Goal: Information Seeking & Learning: Learn about a topic

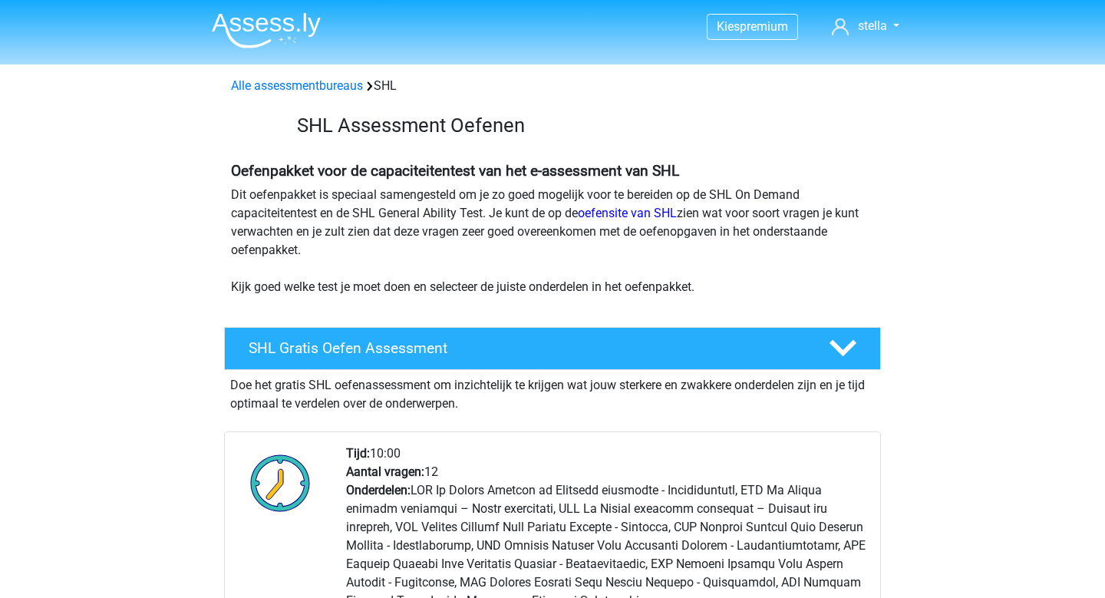
scroll to position [2856, 0]
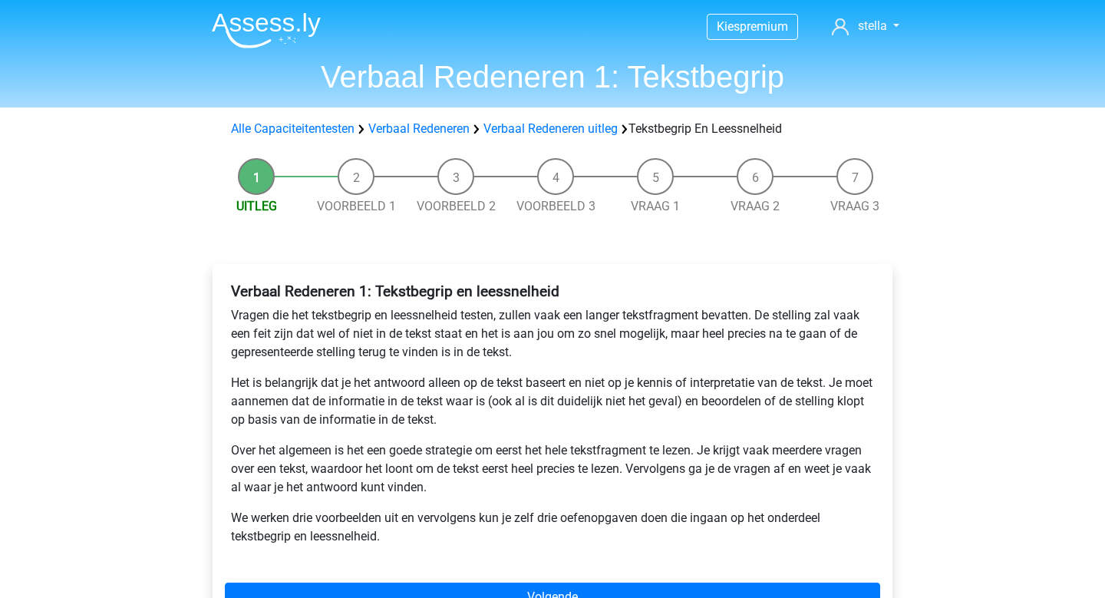
scroll to position [156, 0]
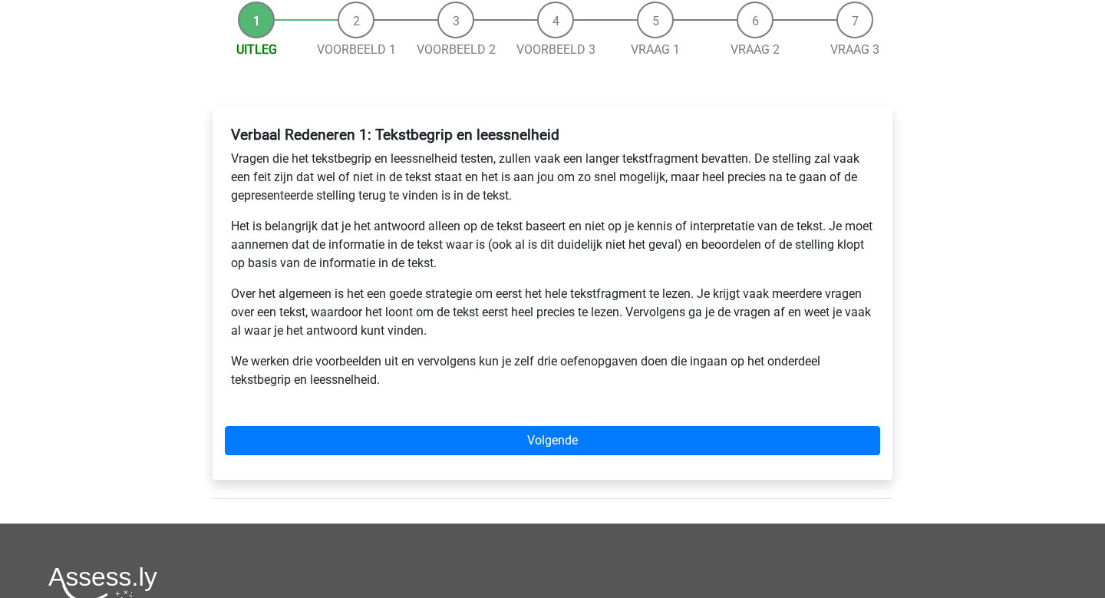
click at [718, 464] on div "Verbaal Redeneren 1: Tekstbegrip en leessnelheid Vragen die het tekstbegrip en …" at bounding box center [552, 293] width 680 height 372
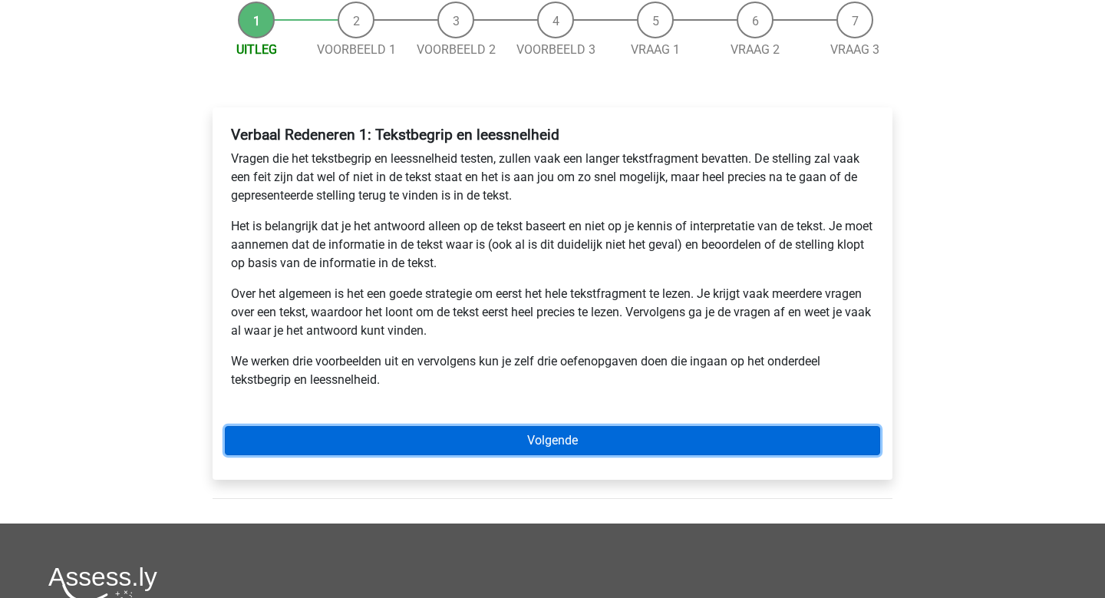
click at [714, 453] on link "Volgende" at bounding box center [552, 440] width 655 height 29
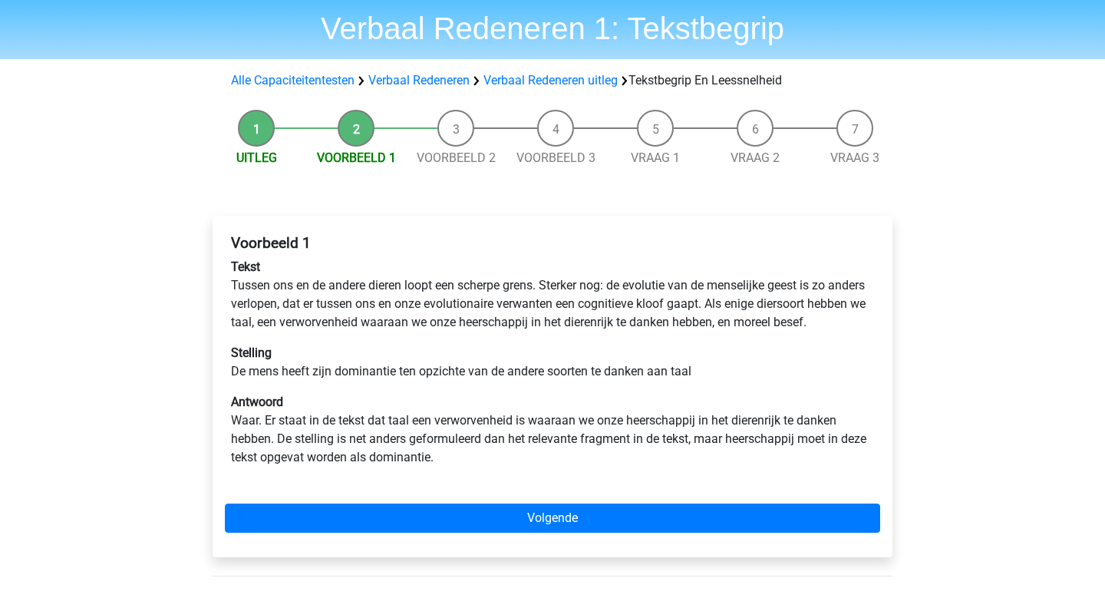
scroll to position [61, 0]
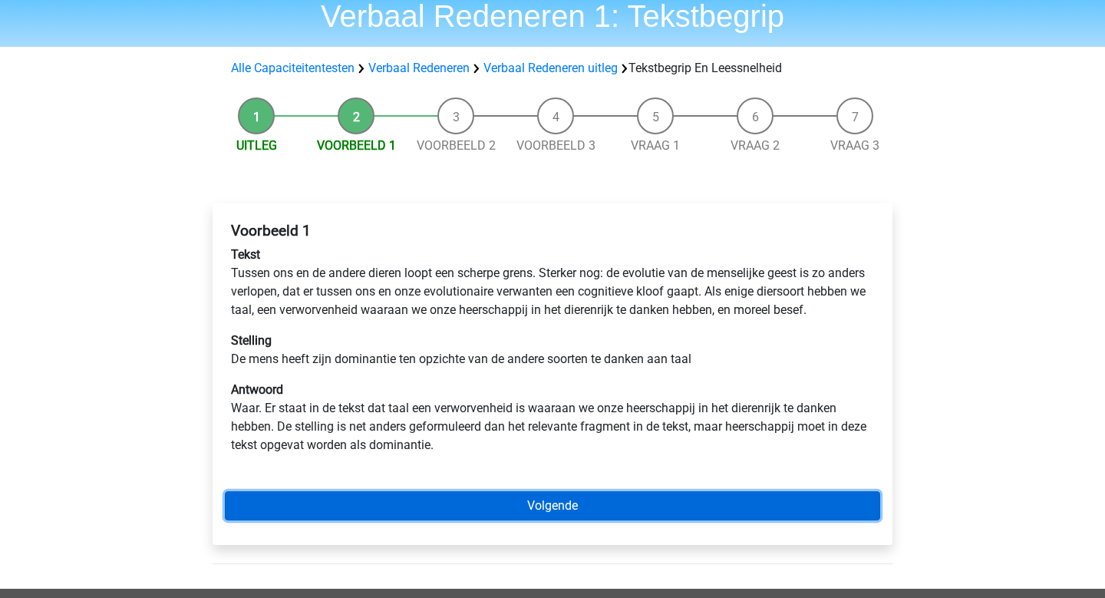
click at [626, 520] on link "Volgende" at bounding box center [552, 505] width 655 height 29
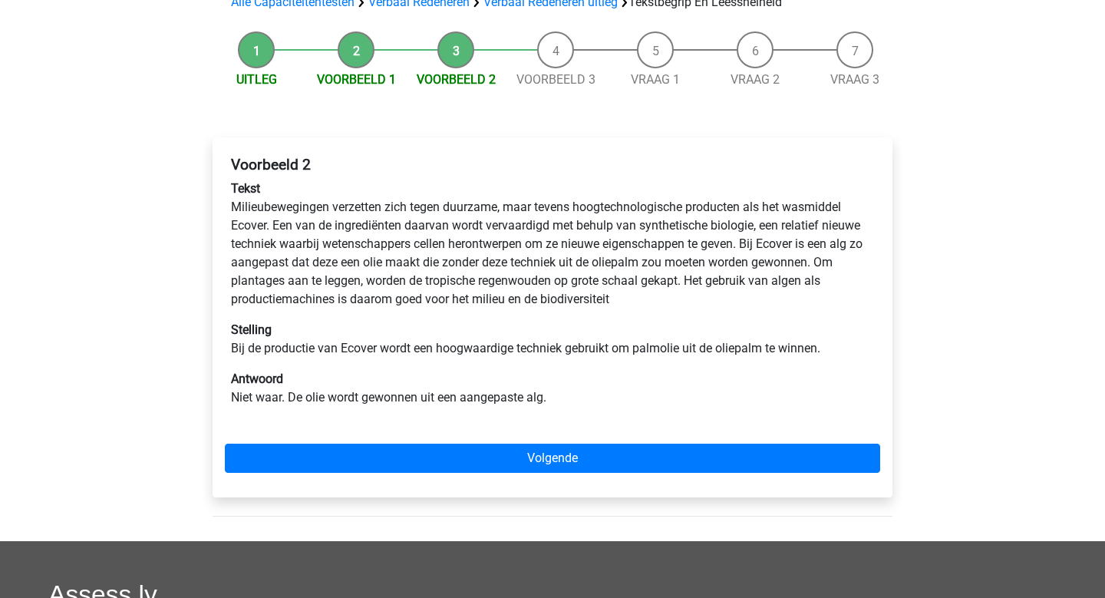
scroll to position [130, 0]
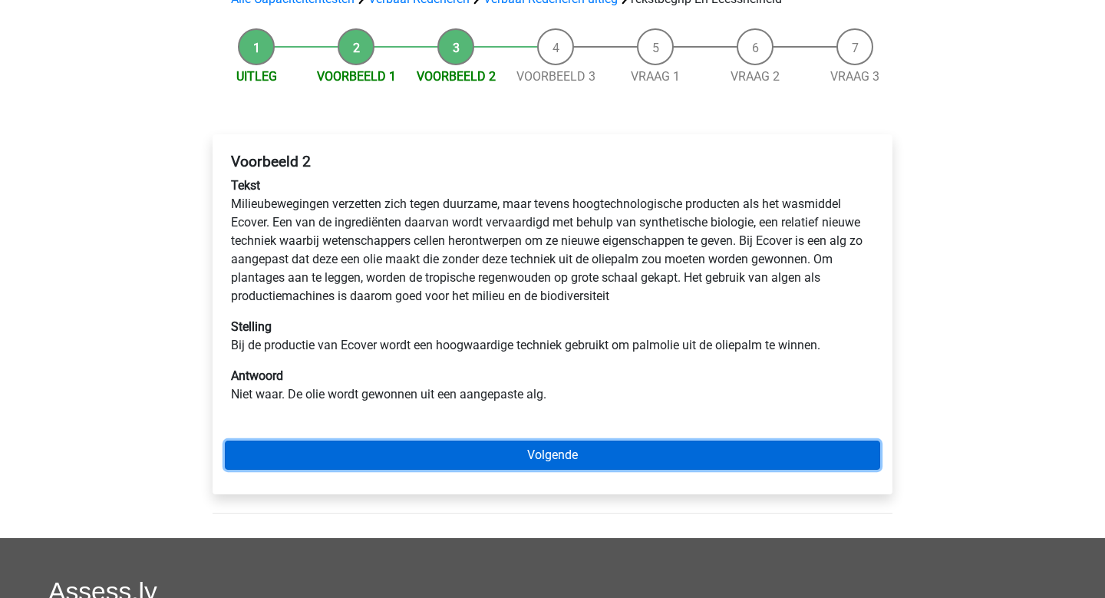
click at [632, 451] on link "Volgende" at bounding box center [552, 454] width 655 height 29
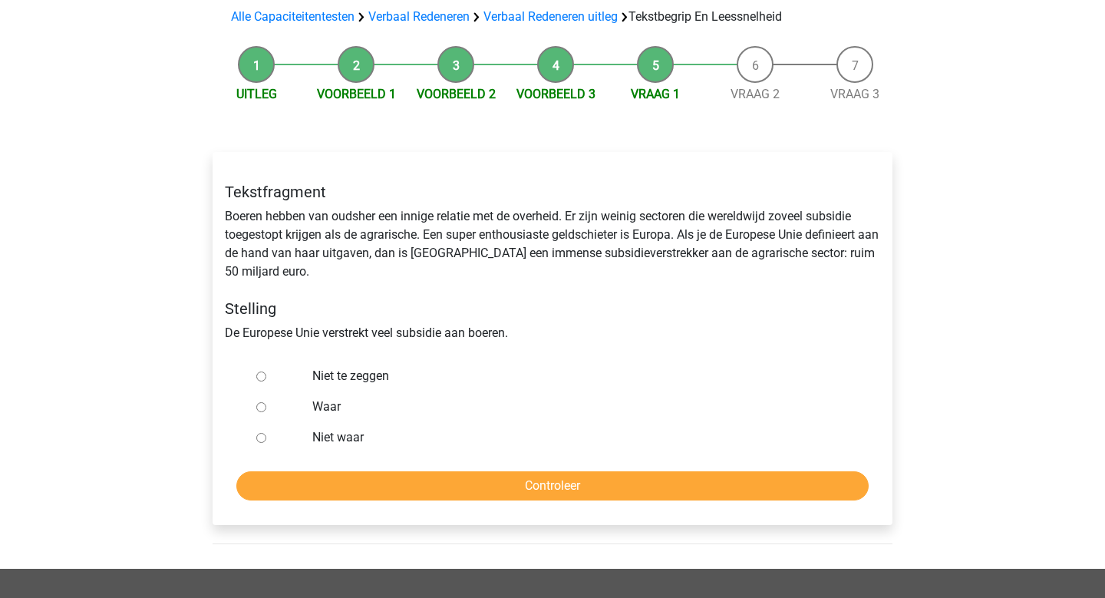
scroll to position [117, 0]
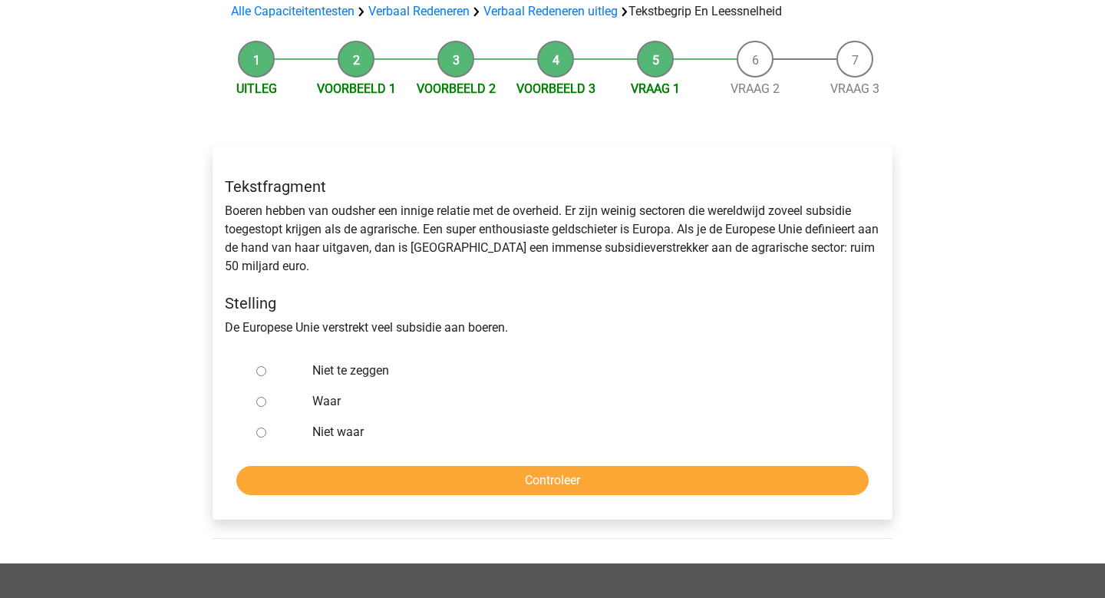
click at [259, 402] on input "Waar" at bounding box center [261, 402] width 10 height 10
radio input "true"
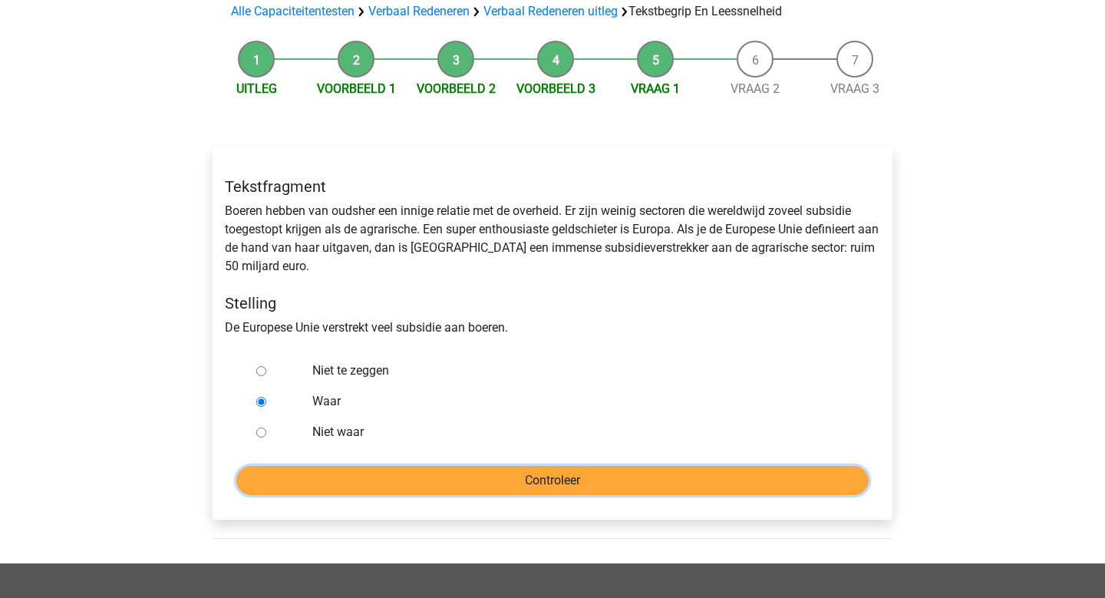
click at [564, 476] on input "Controleer" at bounding box center [552, 480] width 632 height 29
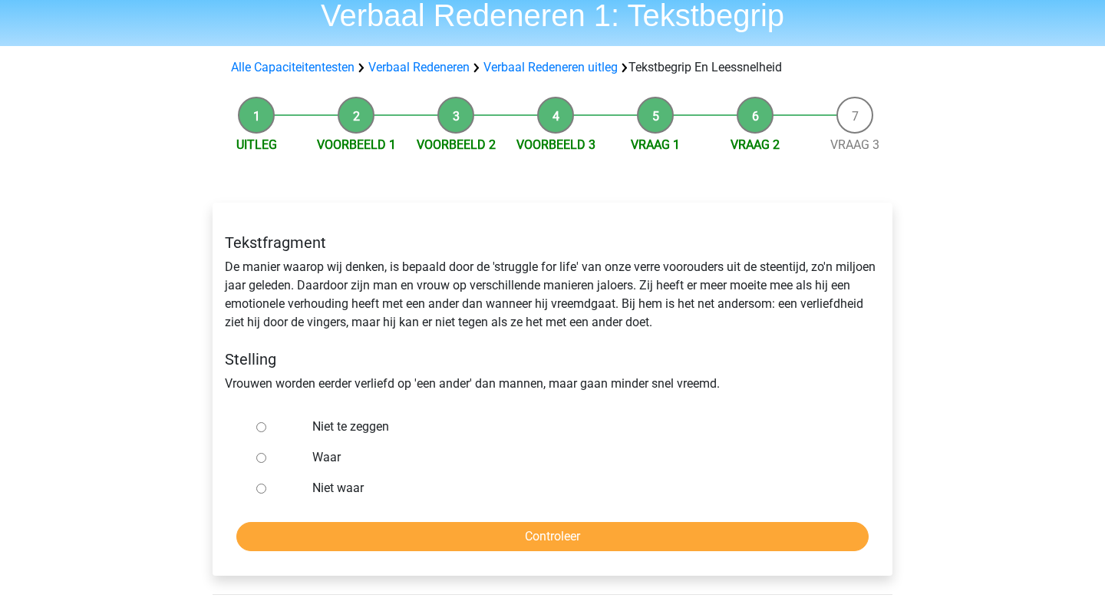
scroll to position [62, 0]
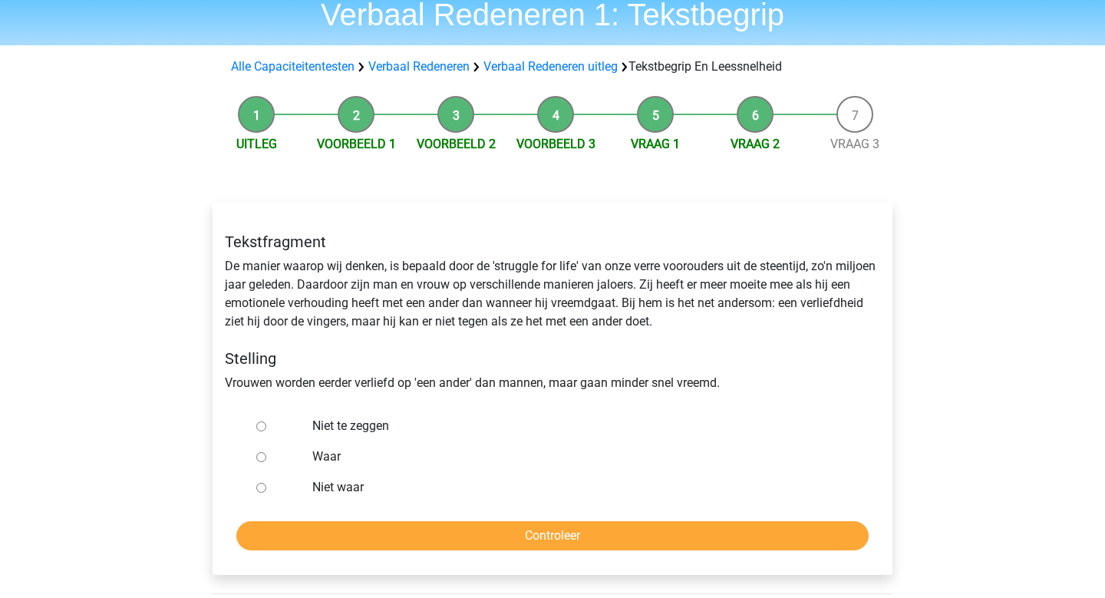
click at [262, 426] on input "Niet te zeggen" at bounding box center [261, 426] width 10 height 10
radio input "true"
click at [578, 552] on div "Tekstfragment De manier waarop wij denken, is bepaald door de 'struggle for lif…" at bounding box center [552, 388] width 680 height 373
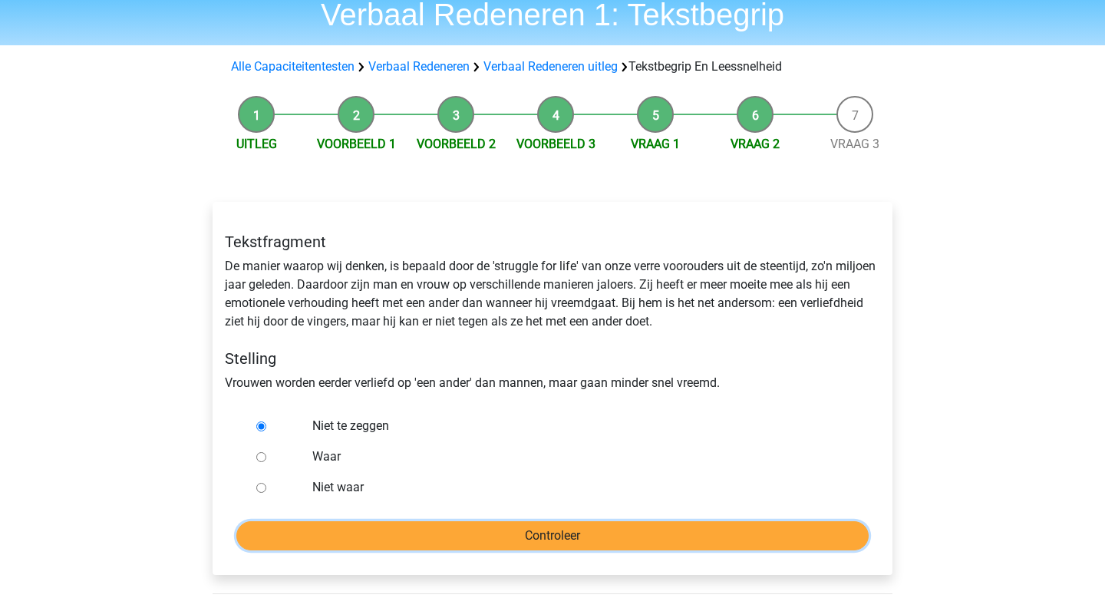
click at [578, 541] on input "Controleer" at bounding box center [552, 535] width 632 height 29
click at [616, 545] on input "Controleer" at bounding box center [552, 535] width 632 height 29
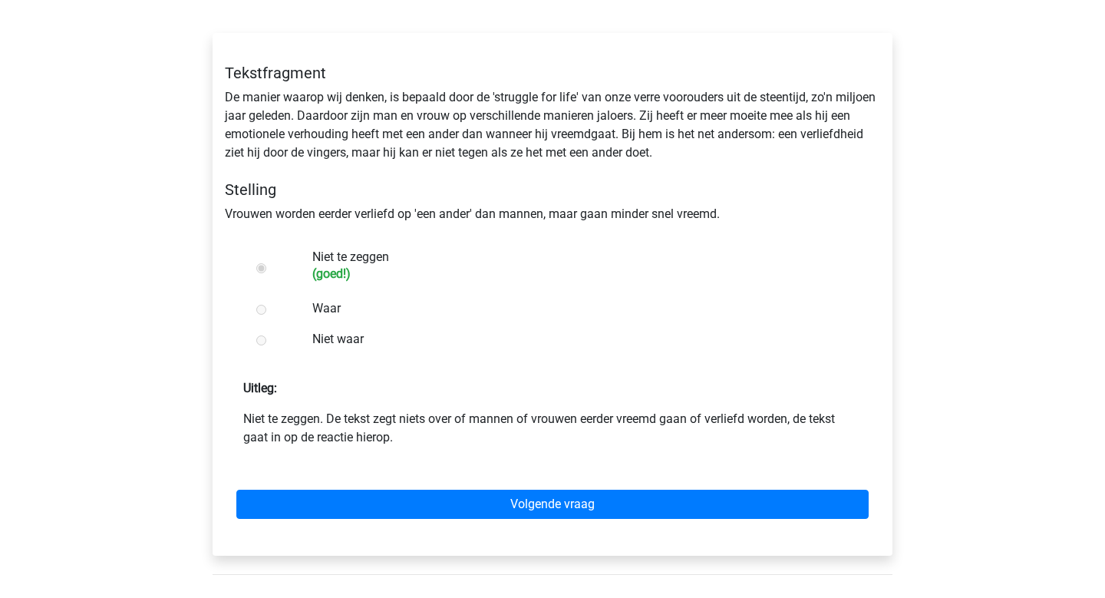
scroll to position [230, 0]
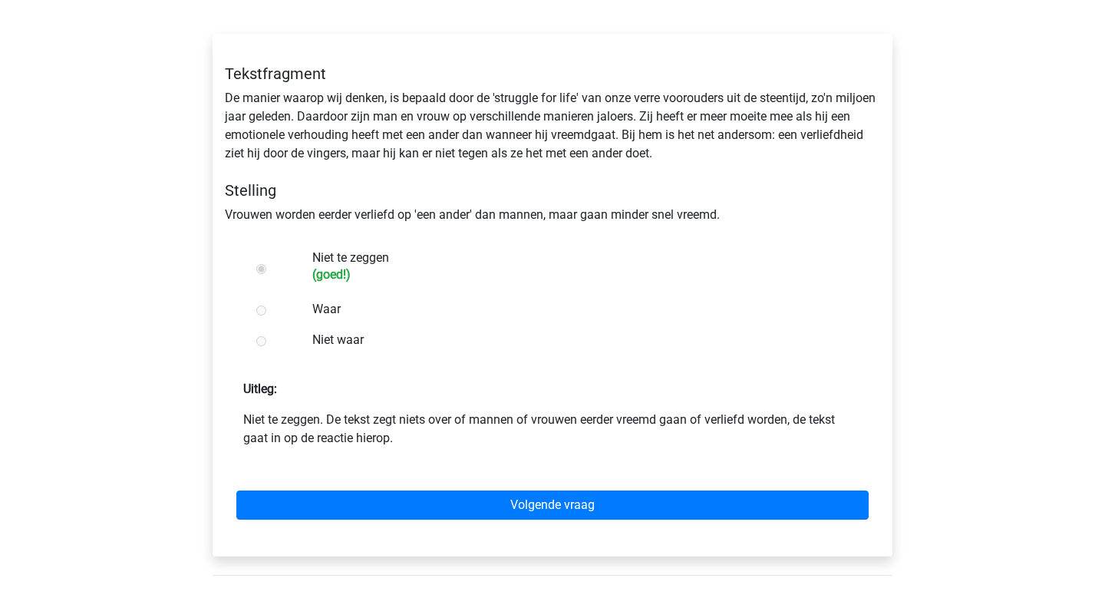
click at [611, 522] on div "Volgende vraag" at bounding box center [552, 501] width 655 height 84
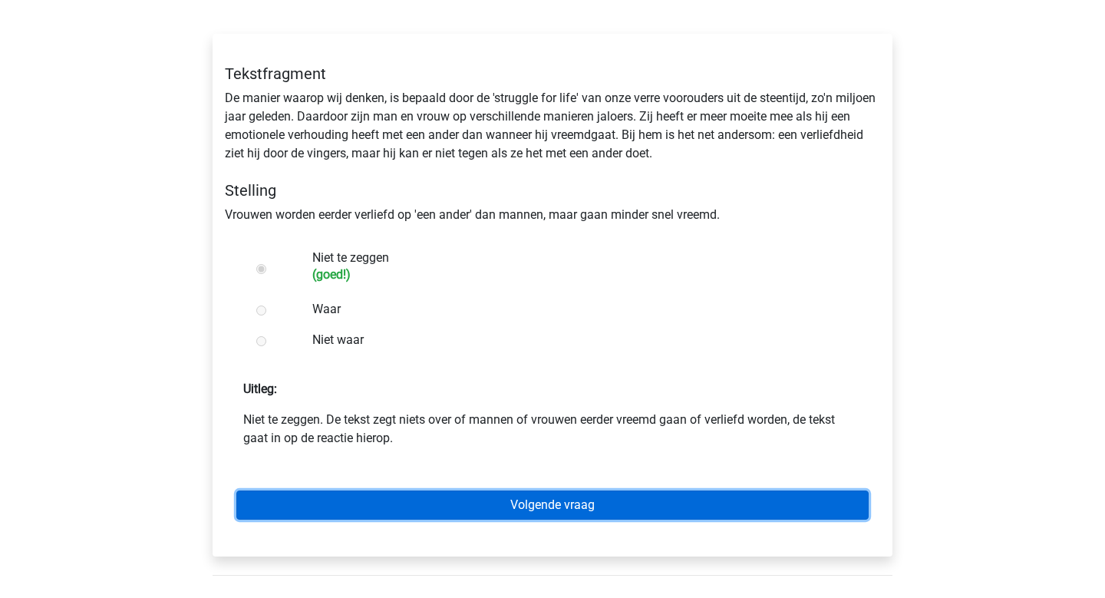
click at [616, 496] on link "Volgende vraag" at bounding box center [552, 504] width 632 height 29
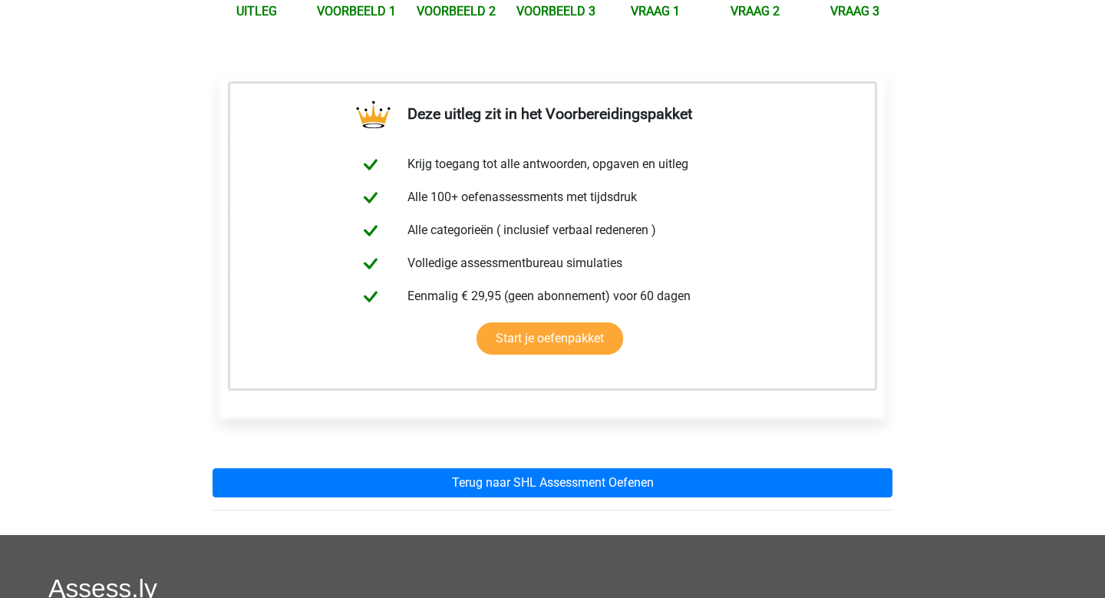
scroll to position [213, 0]
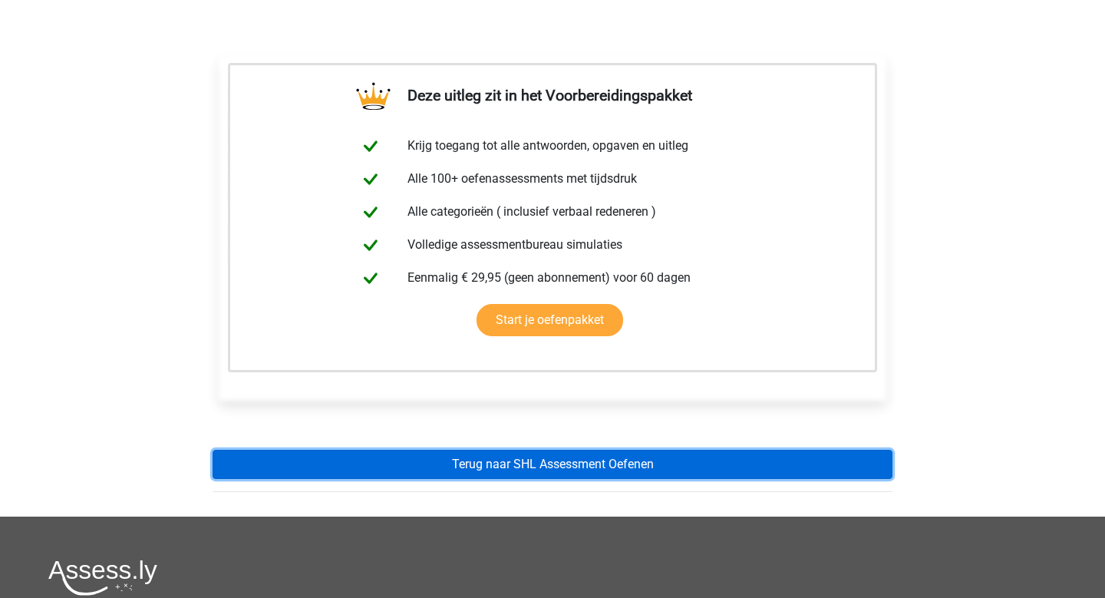
click at [626, 469] on link "Terug naar SHL Assessment Oefenen" at bounding box center [552, 463] width 680 height 29
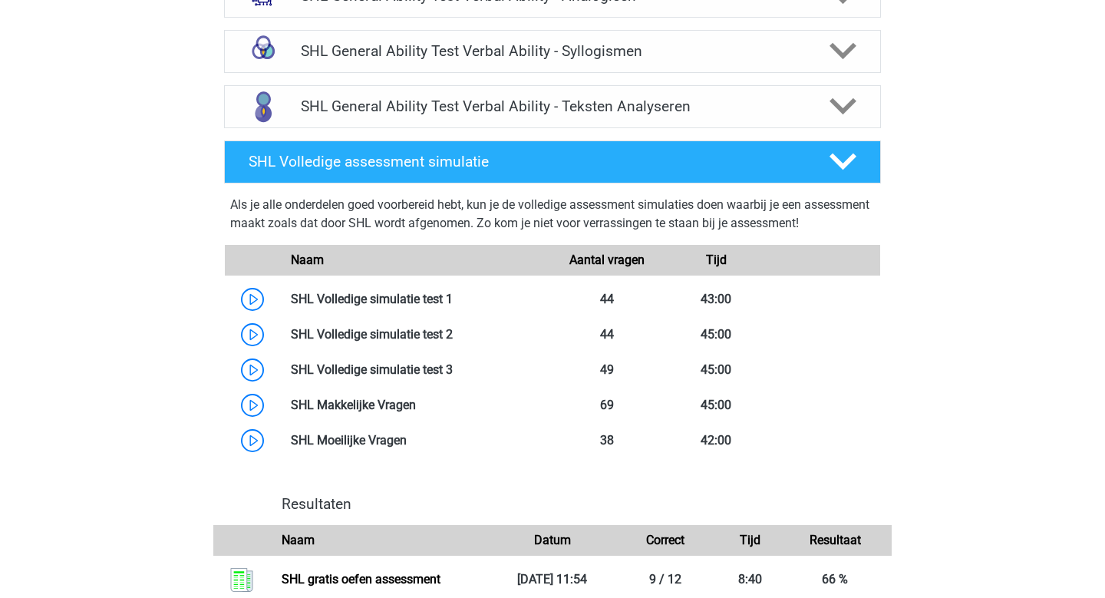
scroll to position [1566, 0]
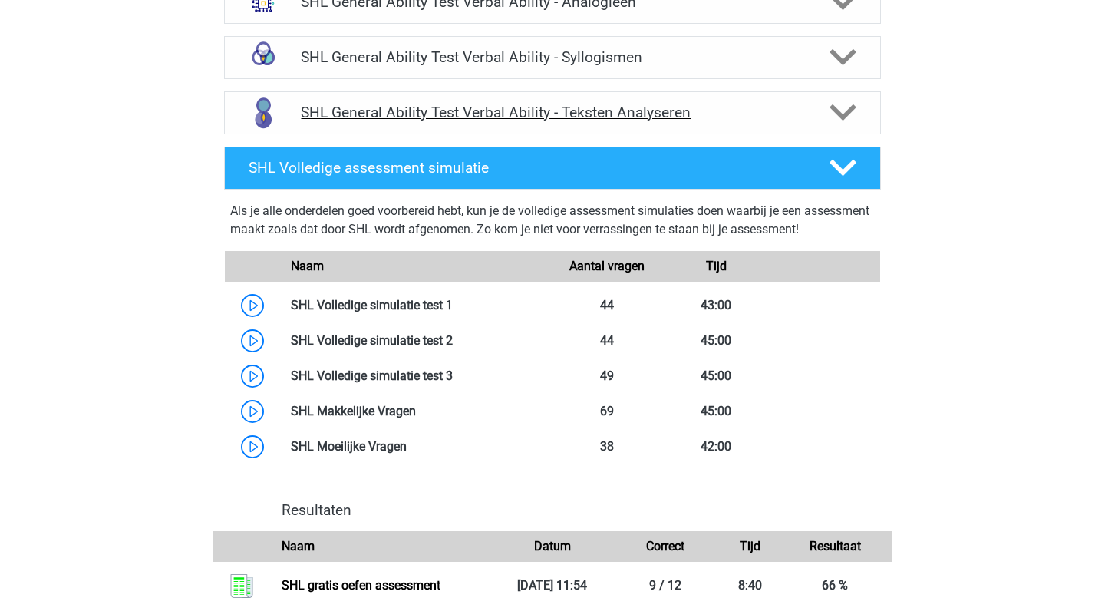
click at [840, 112] on icon at bounding box center [842, 112] width 27 height 27
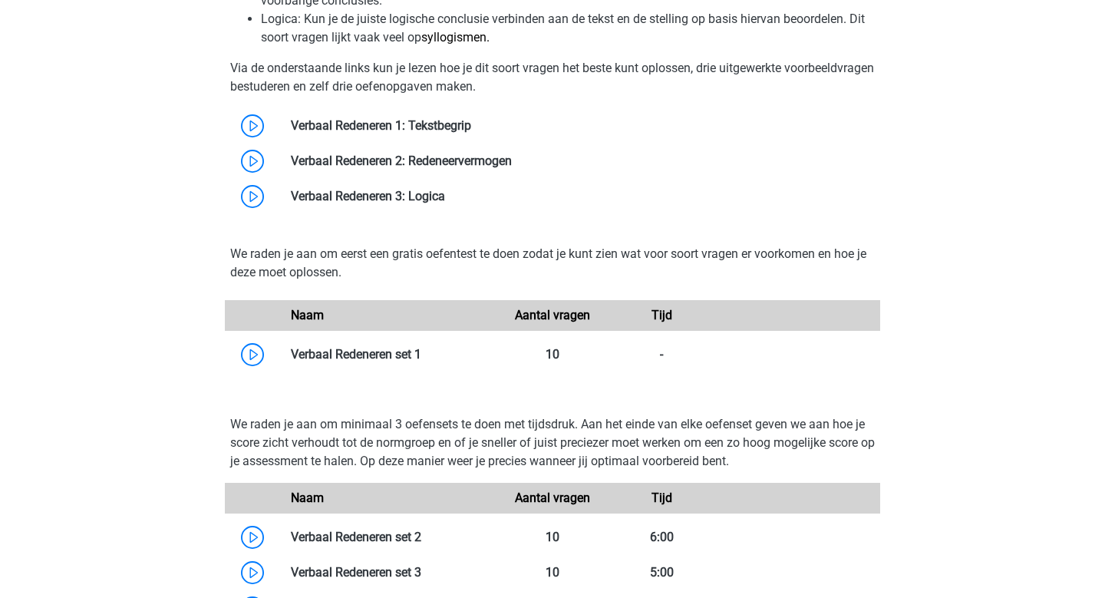
scroll to position [3031, 0]
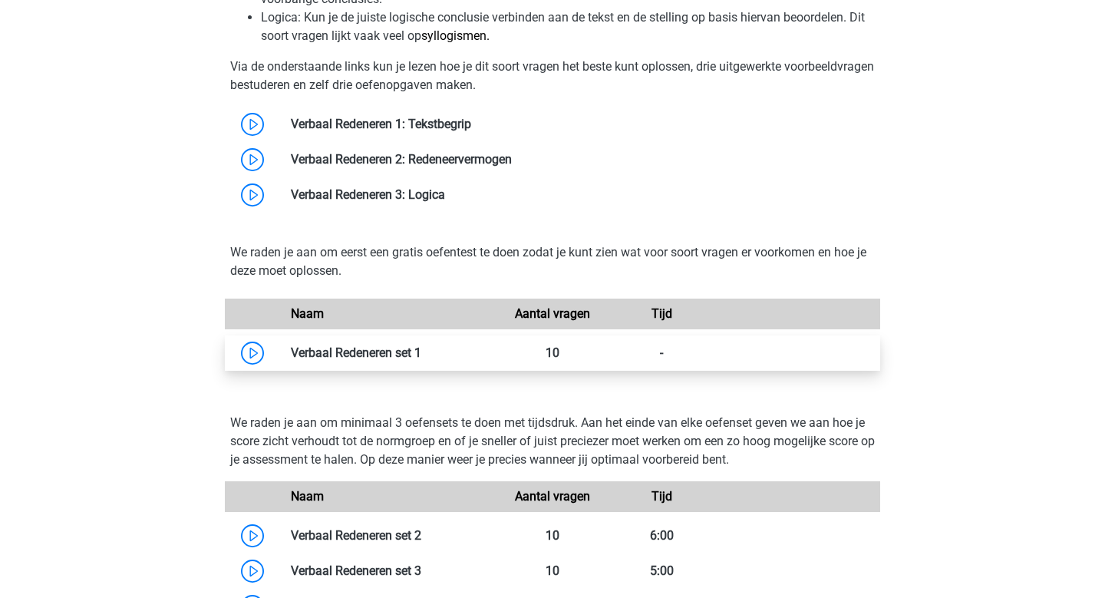
click at [421, 351] on link at bounding box center [421, 352] width 0 height 15
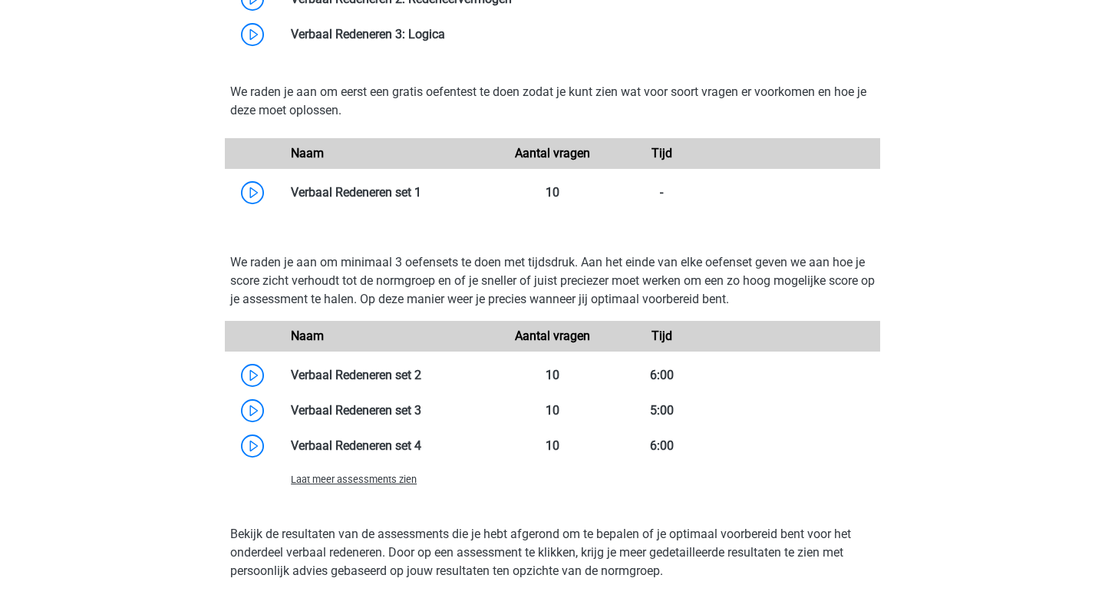
scroll to position [3182, 0]
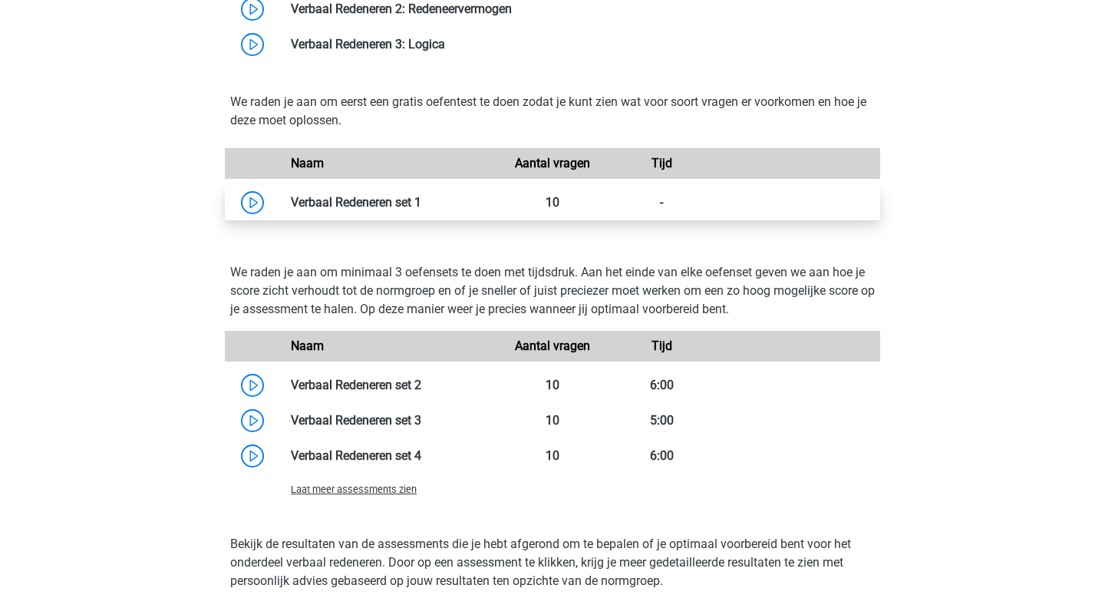
click at [421, 203] on link at bounding box center [421, 202] width 0 height 15
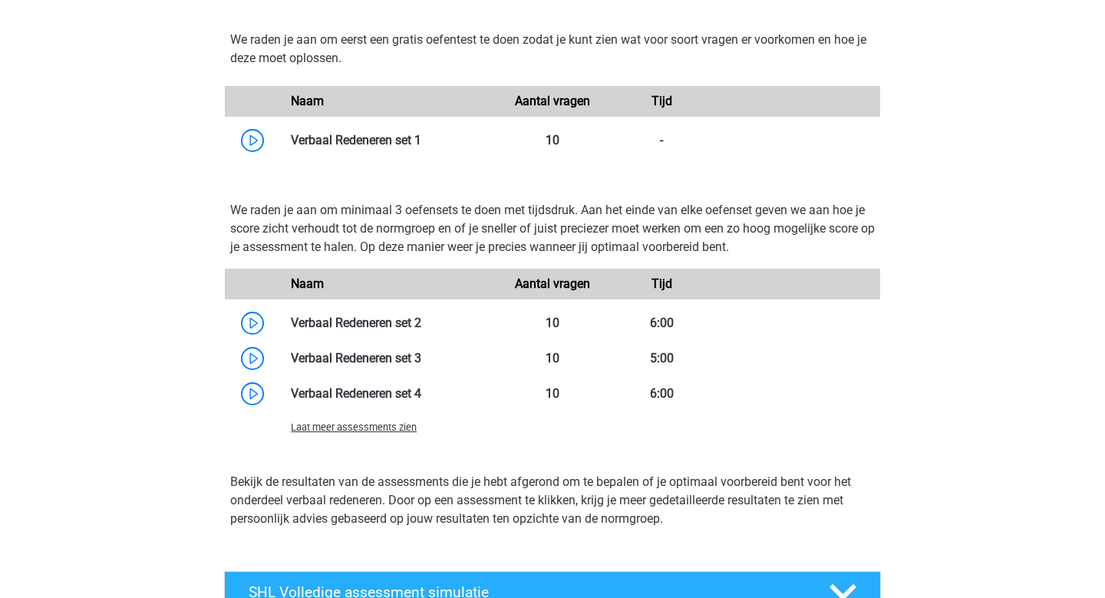
scroll to position [3273, 0]
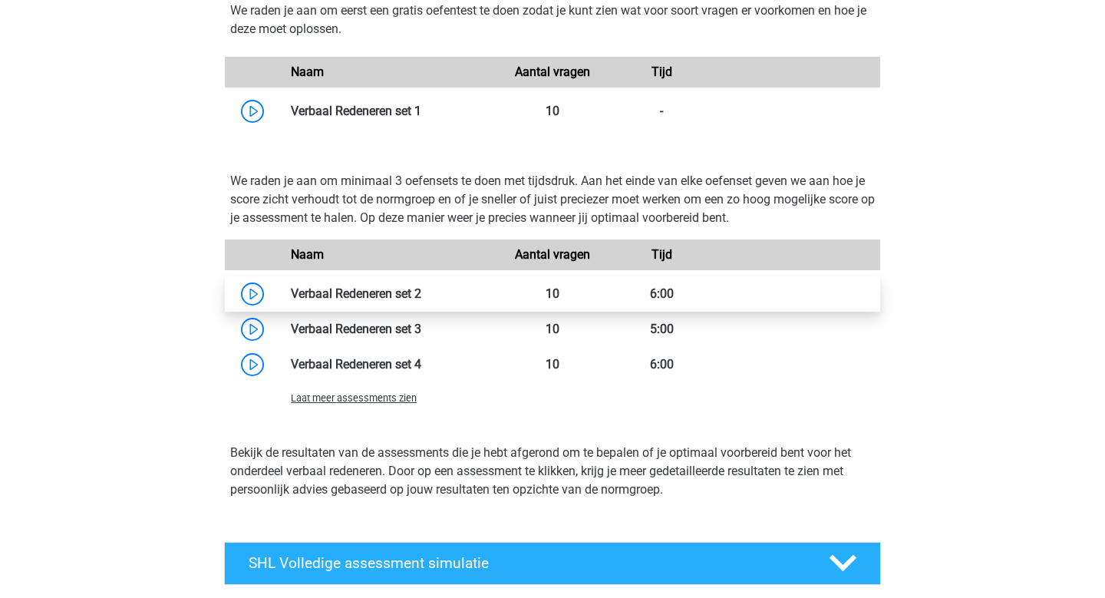
click at [421, 296] on link at bounding box center [421, 293] width 0 height 15
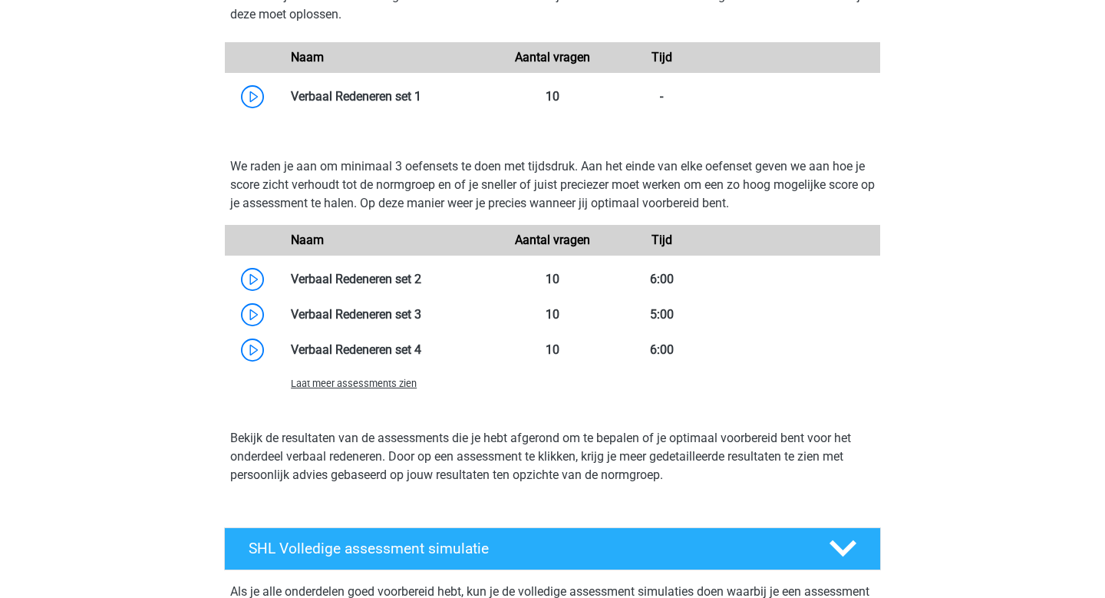
scroll to position [3285, 0]
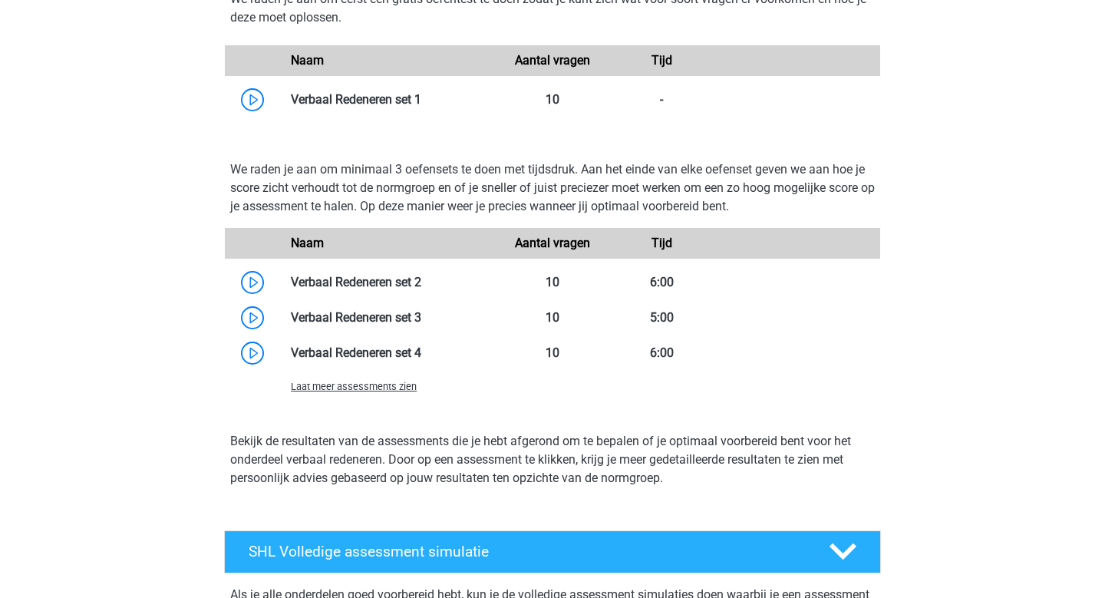
click at [421, 99] on link at bounding box center [421, 99] width 0 height 15
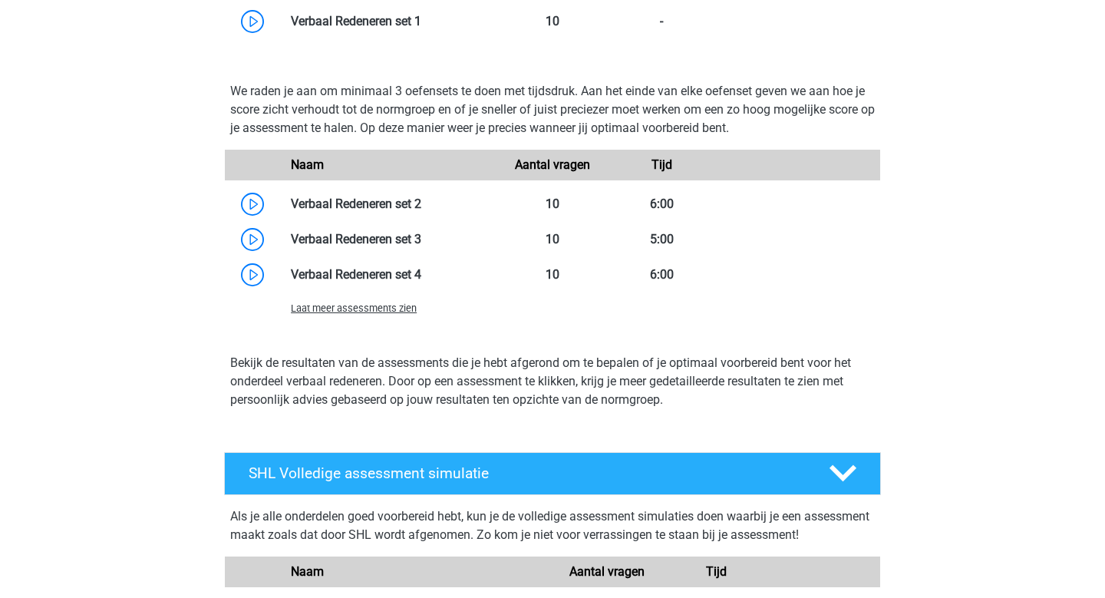
scroll to position [3362, 0]
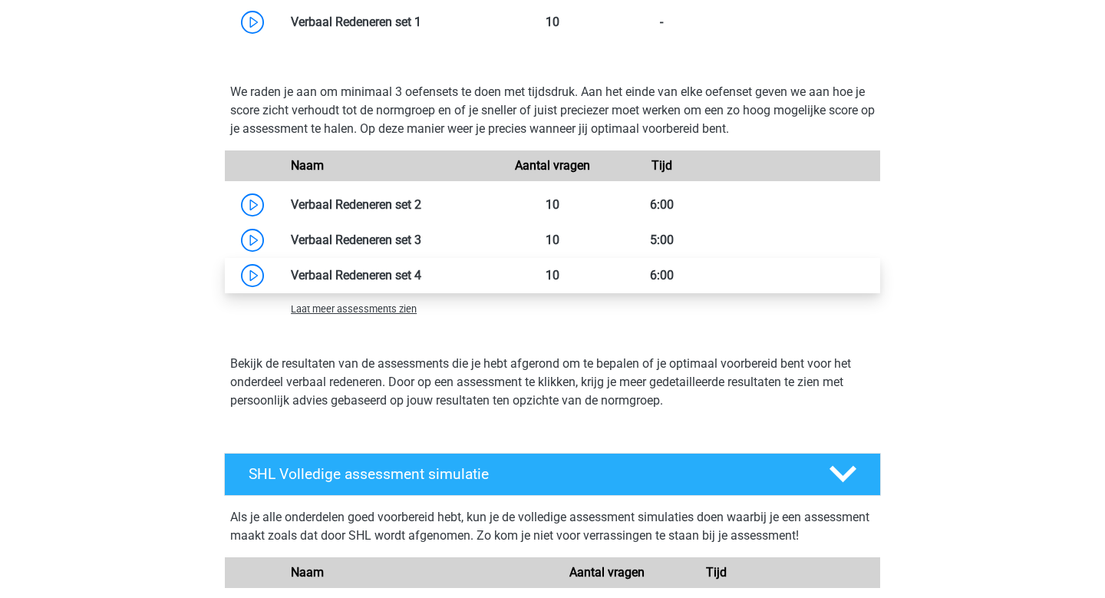
click at [421, 272] on link at bounding box center [421, 275] width 0 height 15
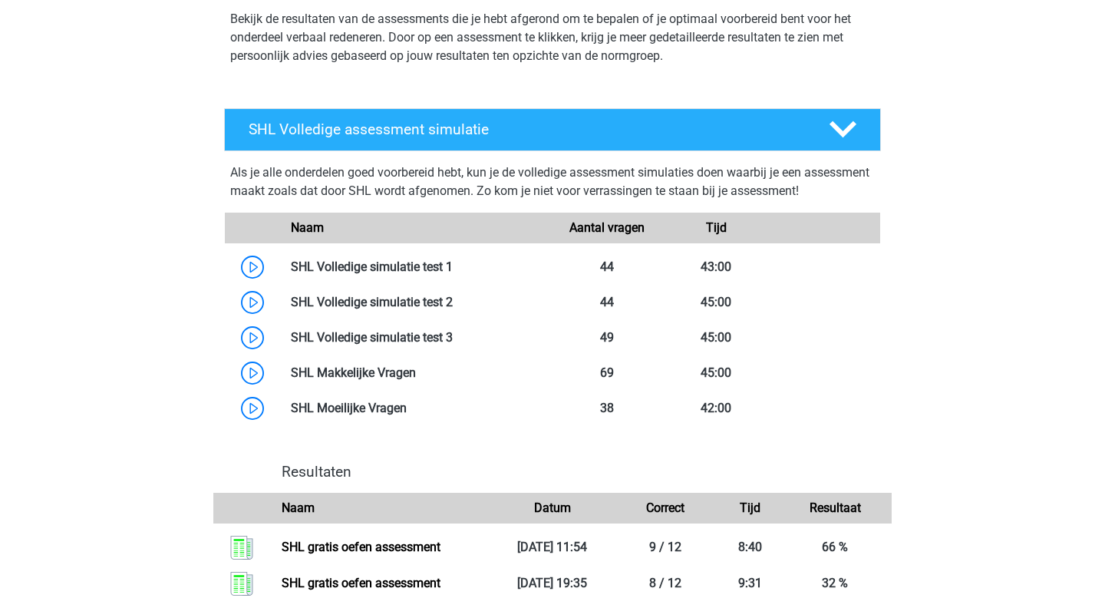
scroll to position [3732, 0]
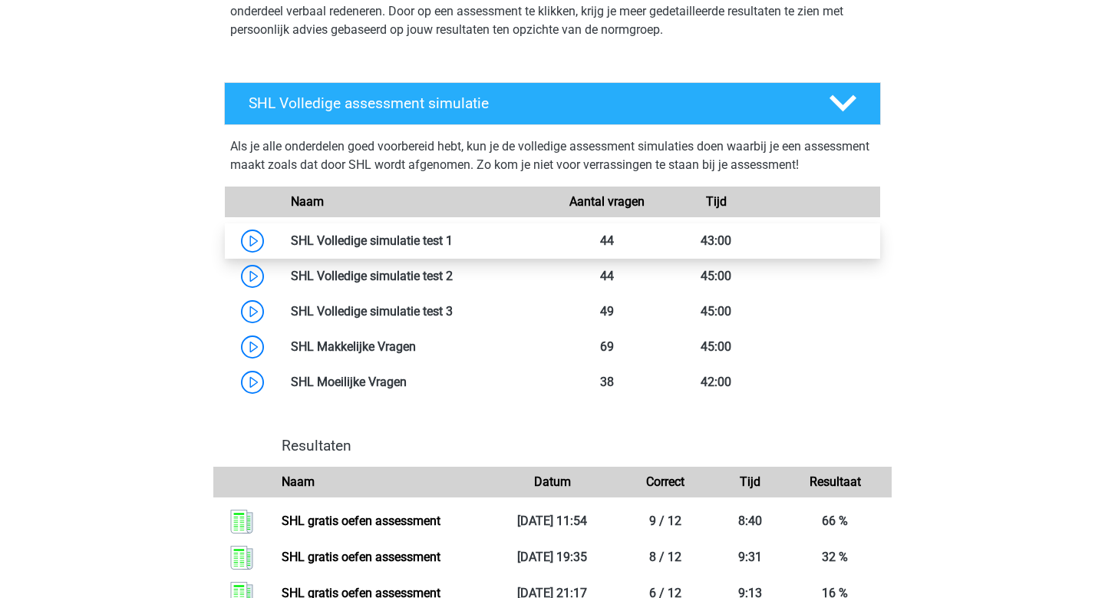
click at [453, 239] on link at bounding box center [453, 240] width 0 height 15
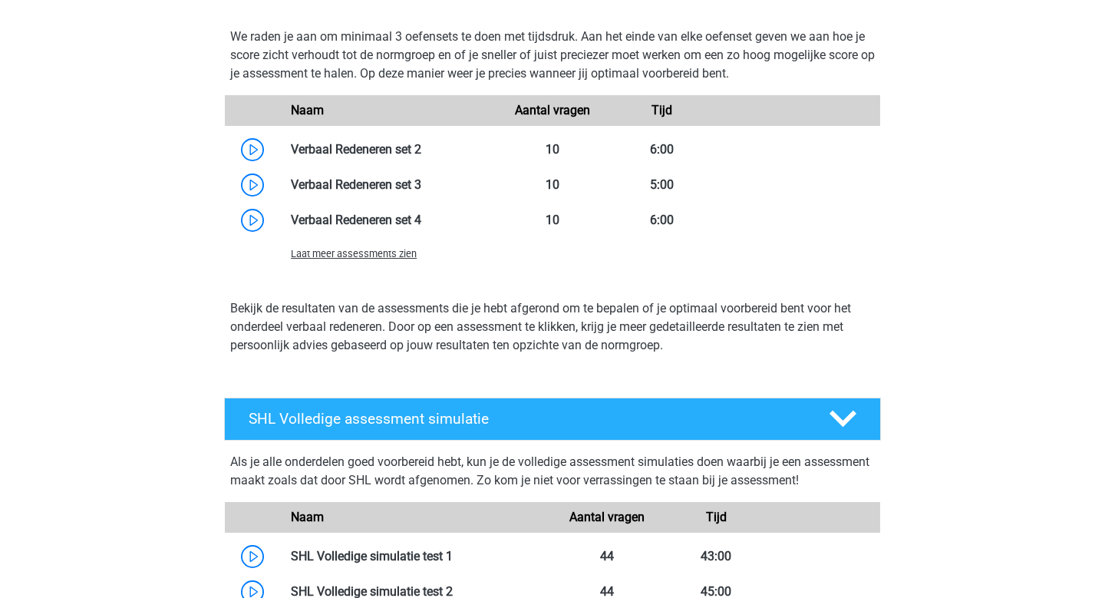
scroll to position [3424, 0]
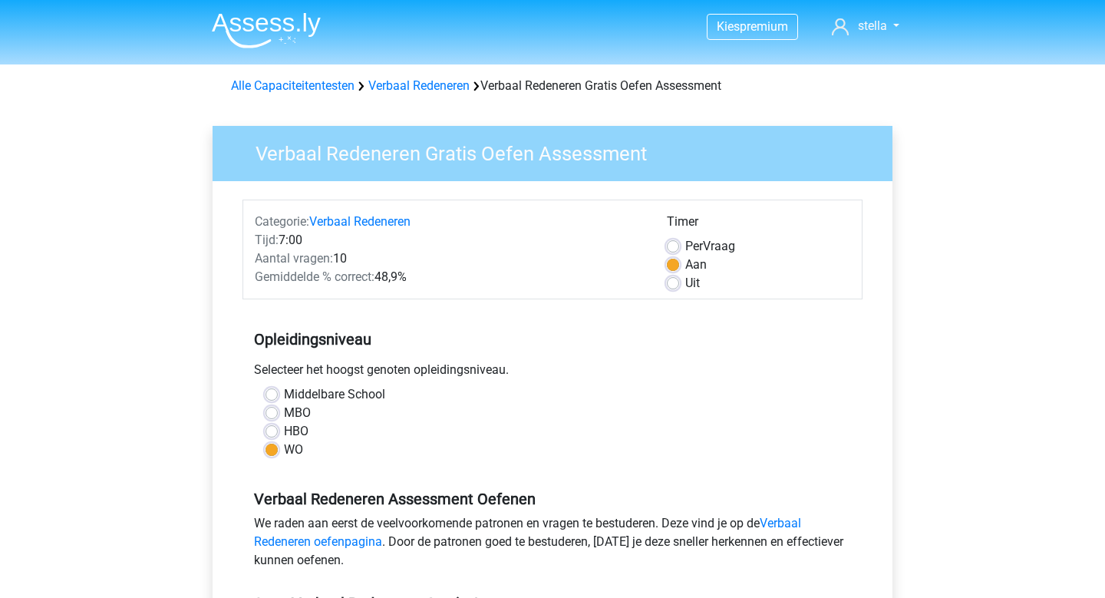
scroll to position [198, 0]
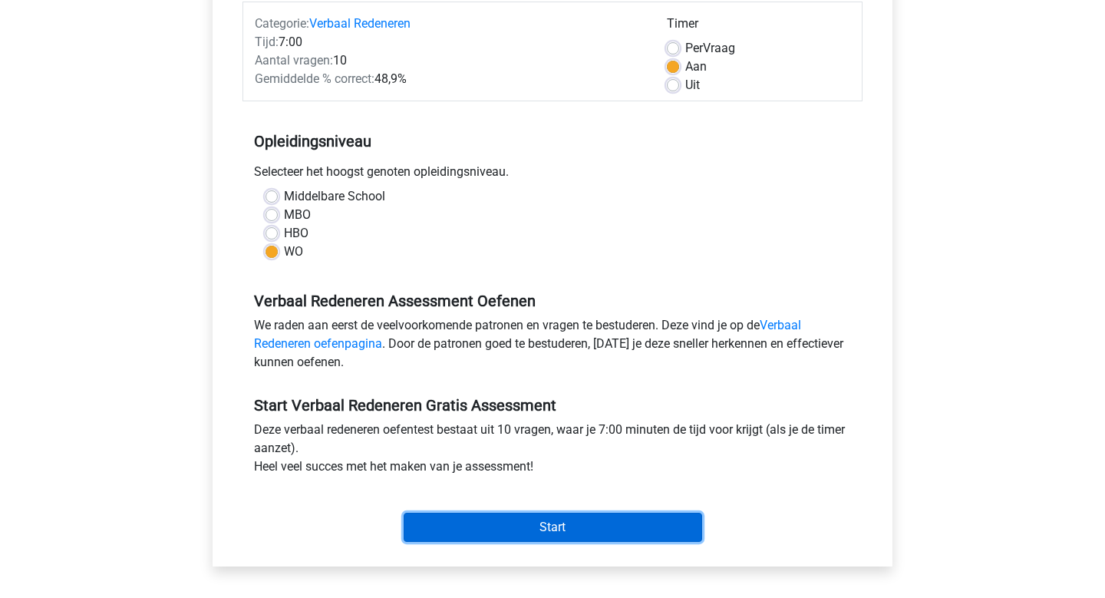
click at [535, 525] on input "Start" at bounding box center [552, 526] width 298 height 29
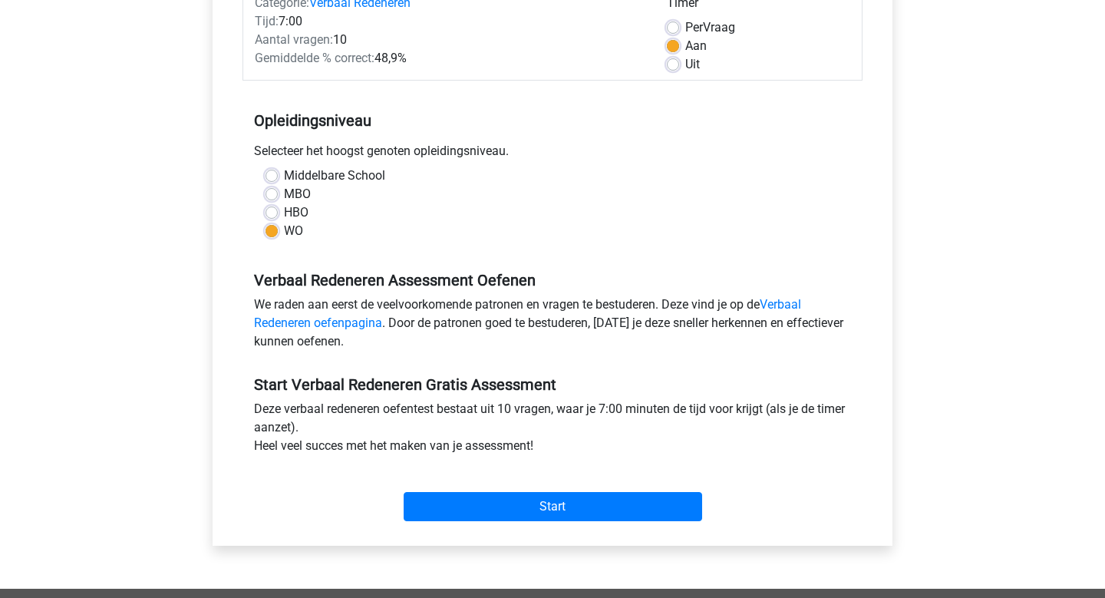
scroll to position [229, 0]
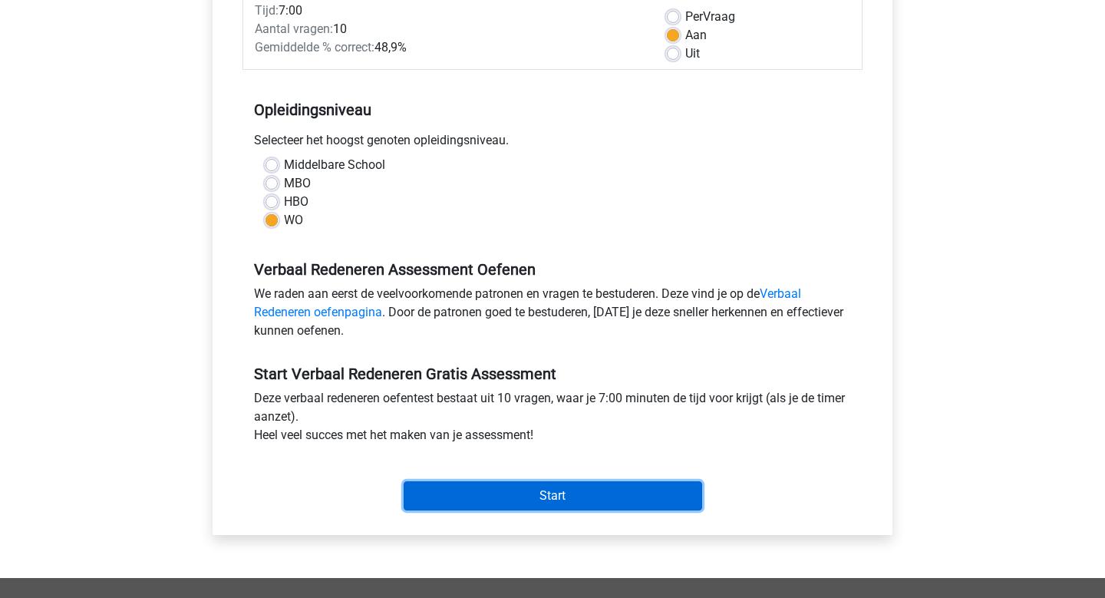
click at [598, 491] on input "Start" at bounding box center [552, 495] width 298 height 29
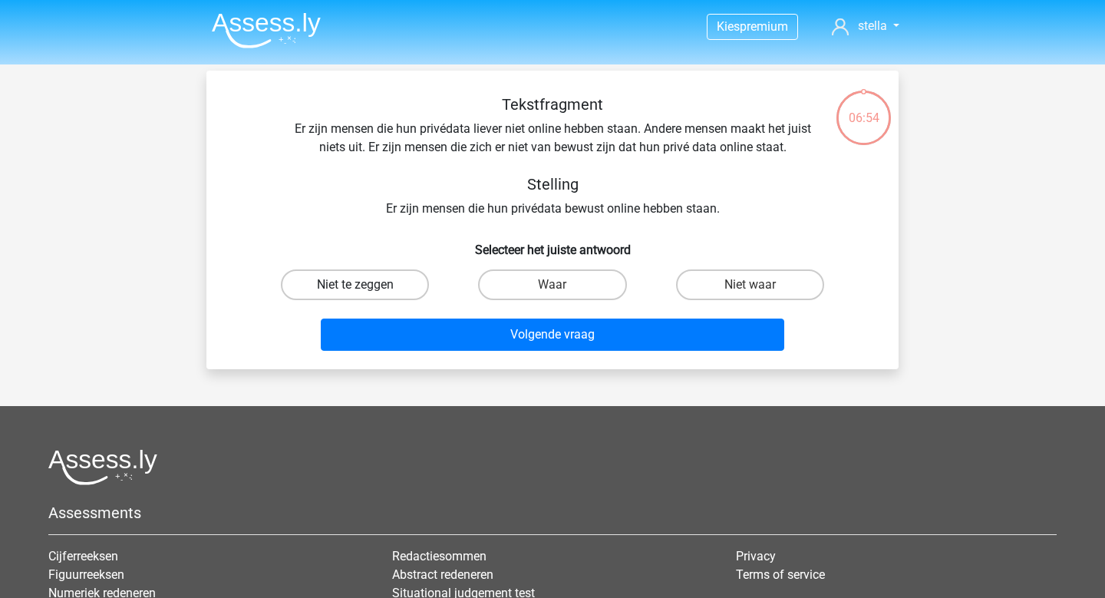
click at [390, 285] on label "Niet te zeggen" at bounding box center [355, 284] width 148 height 31
click at [365, 285] on input "Niet te zeggen" at bounding box center [360, 290] width 10 height 10
radio input "true"
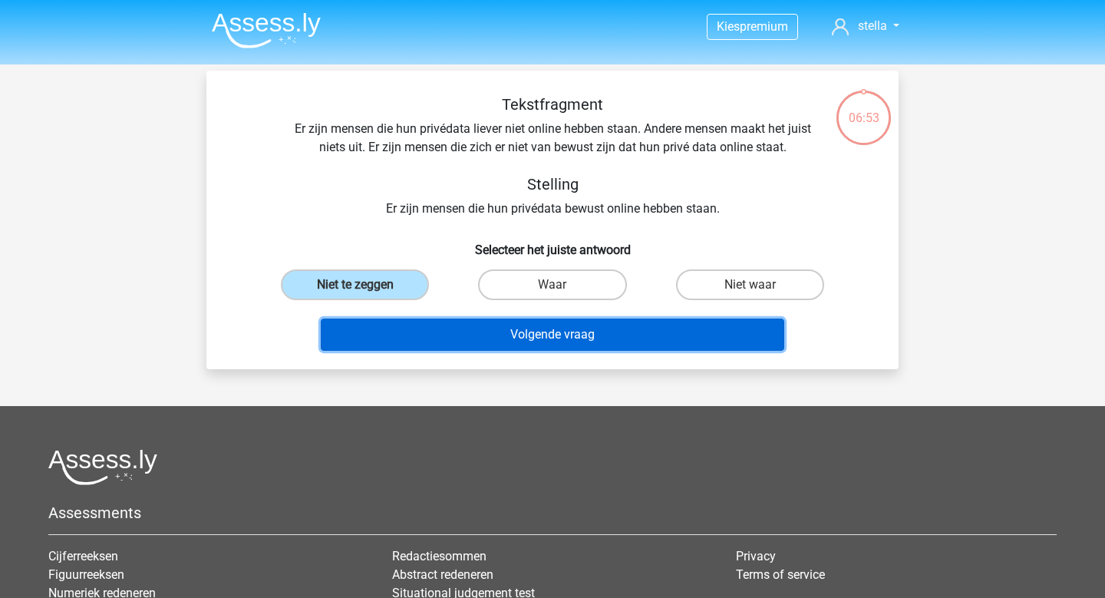
click at [533, 343] on button "Volgende vraag" at bounding box center [553, 334] width 464 height 32
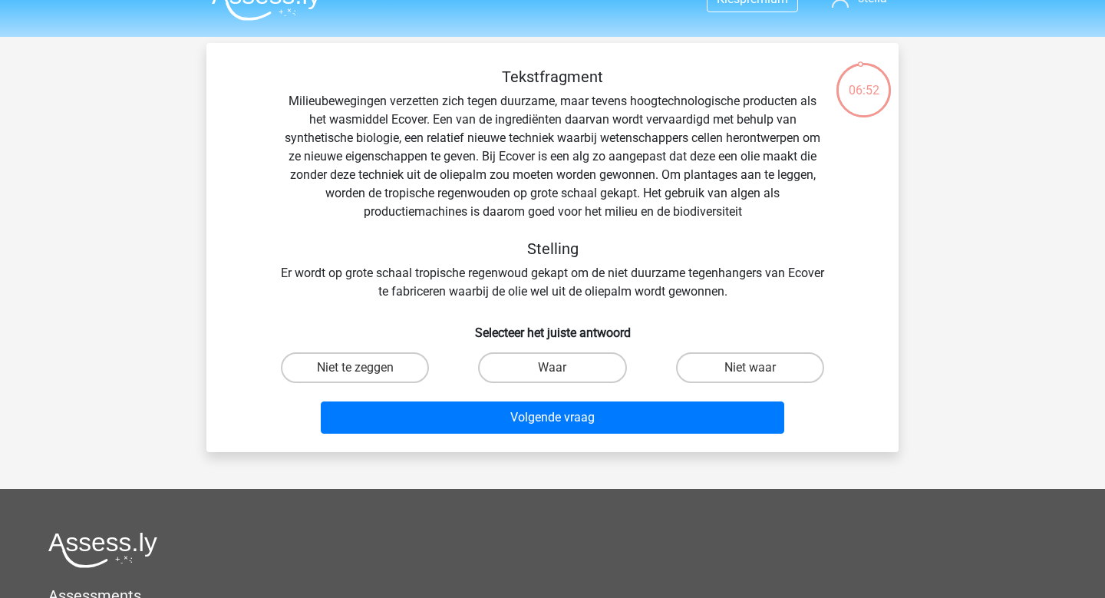
scroll to position [25, 0]
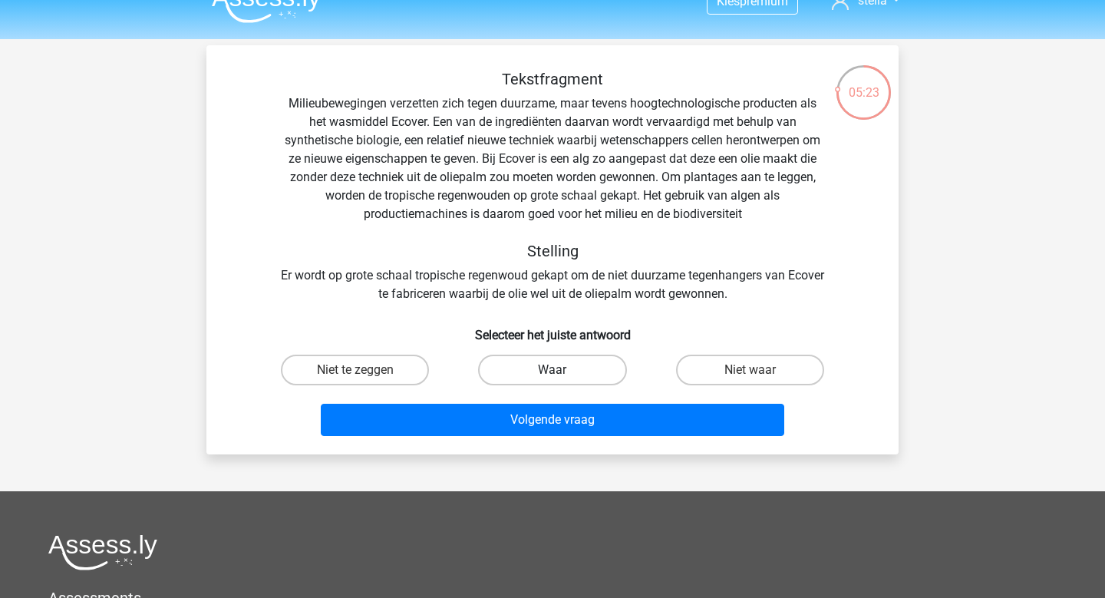
click at [540, 377] on label "Waar" at bounding box center [552, 369] width 148 height 31
click at [552, 377] on input "Waar" at bounding box center [557, 375] width 10 height 10
radio input "true"
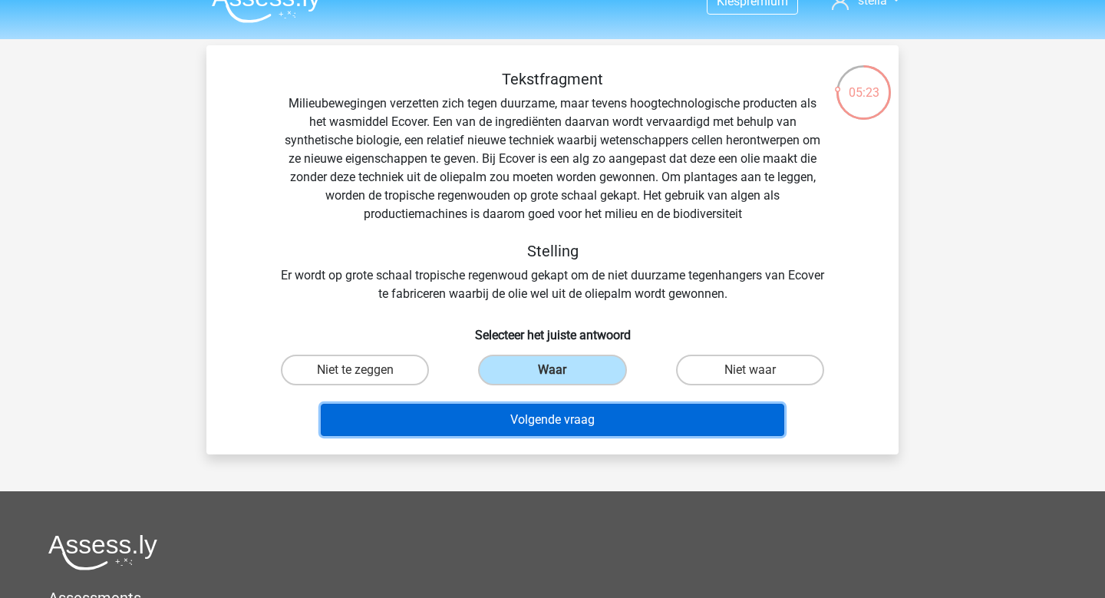
click at [555, 425] on button "Volgende vraag" at bounding box center [553, 419] width 464 height 32
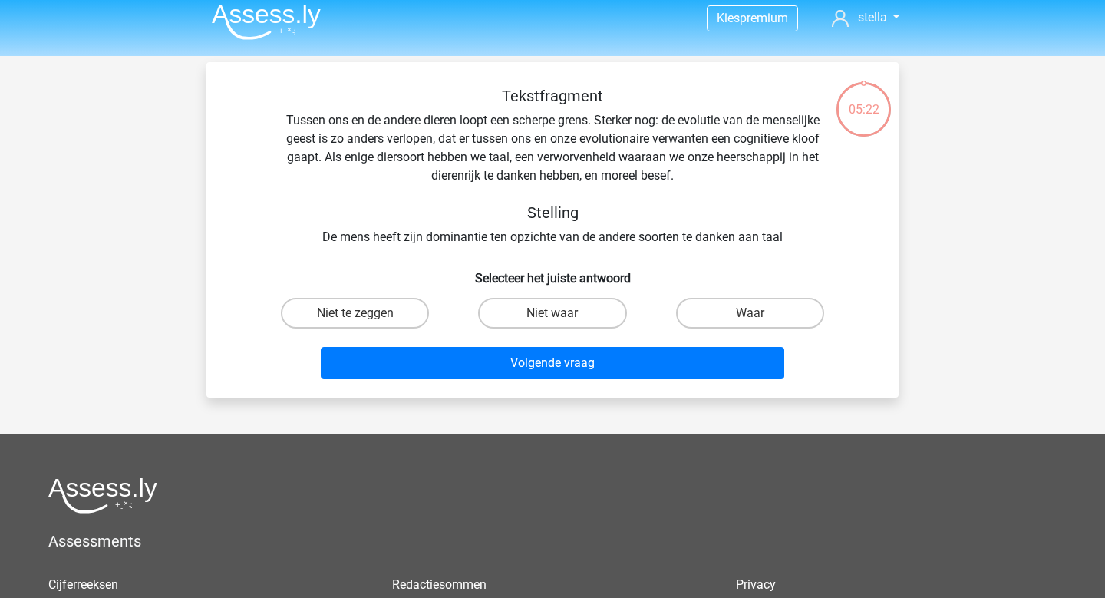
scroll to position [5, 0]
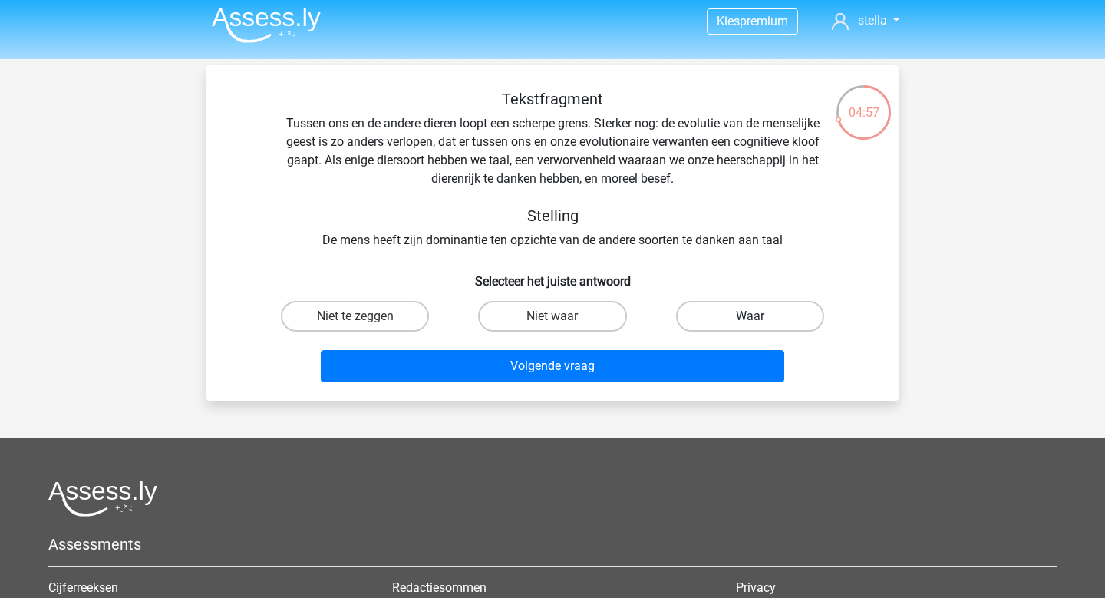
click at [742, 314] on label "Waar" at bounding box center [750, 316] width 148 height 31
click at [749, 316] on input "Waar" at bounding box center [754, 321] width 10 height 10
radio input "true"
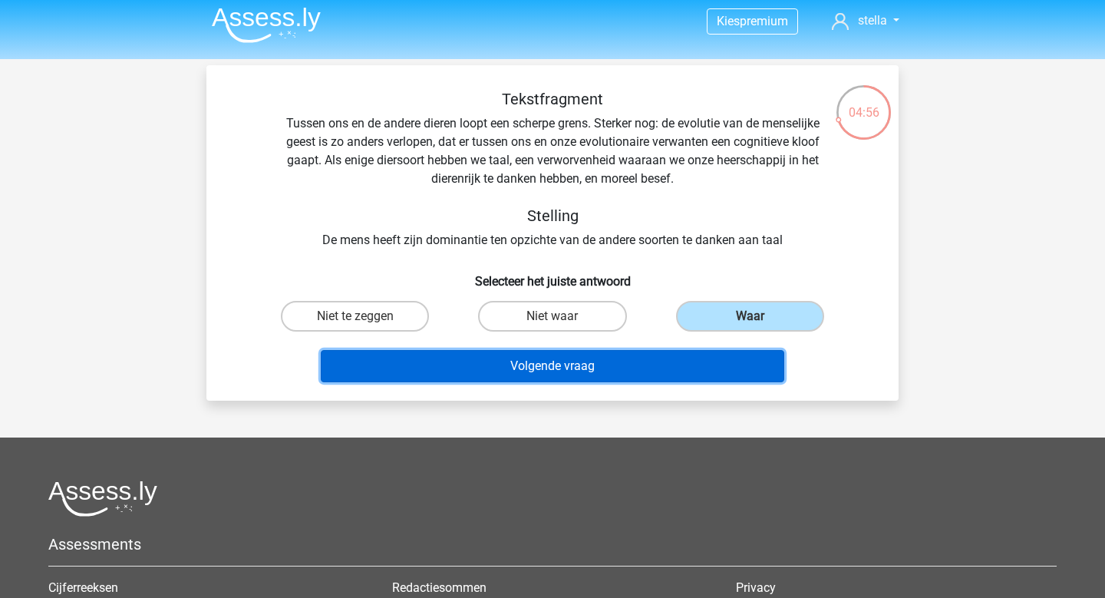
click at [676, 365] on button "Volgende vraag" at bounding box center [553, 366] width 464 height 32
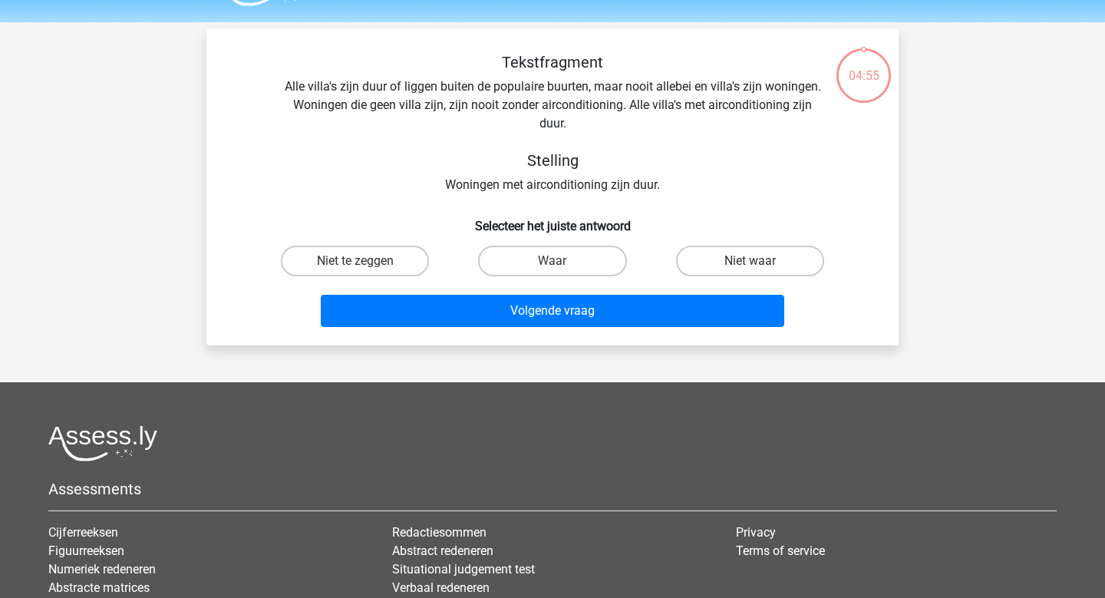
scroll to position [71, 0]
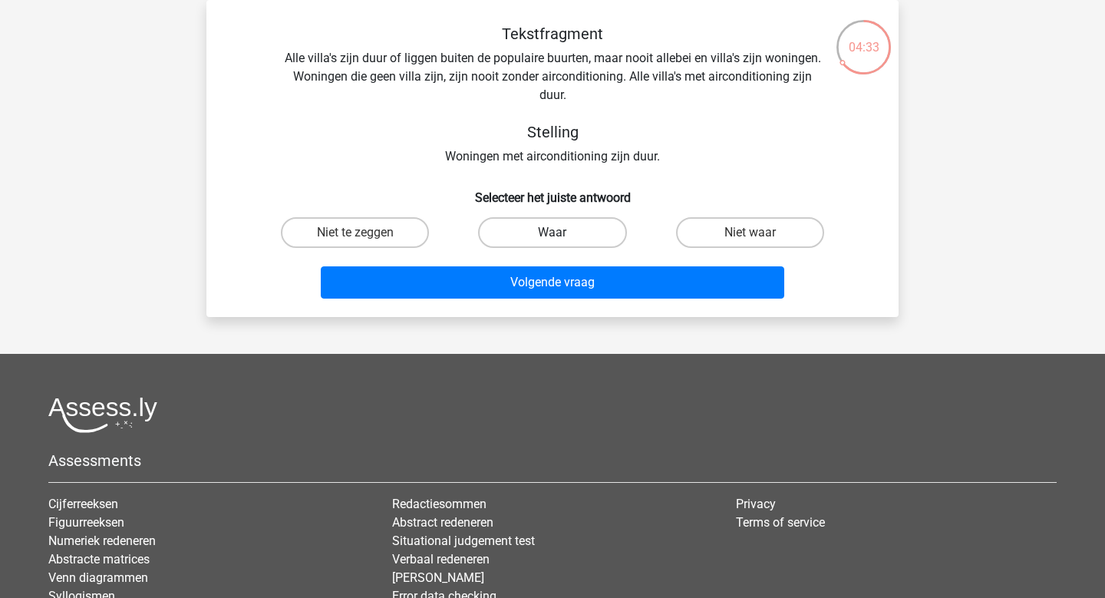
click at [540, 239] on label "Waar" at bounding box center [552, 232] width 148 height 31
click at [552, 239] on input "Waar" at bounding box center [557, 237] width 10 height 10
radio input "true"
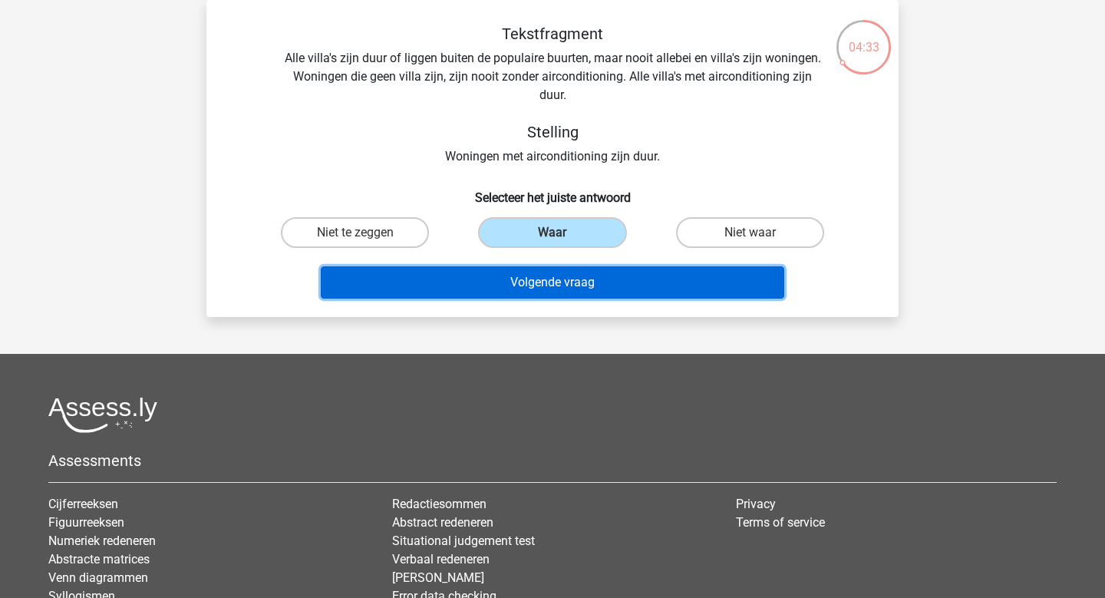
click at [543, 277] on button "Volgende vraag" at bounding box center [553, 282] width 464 height 32
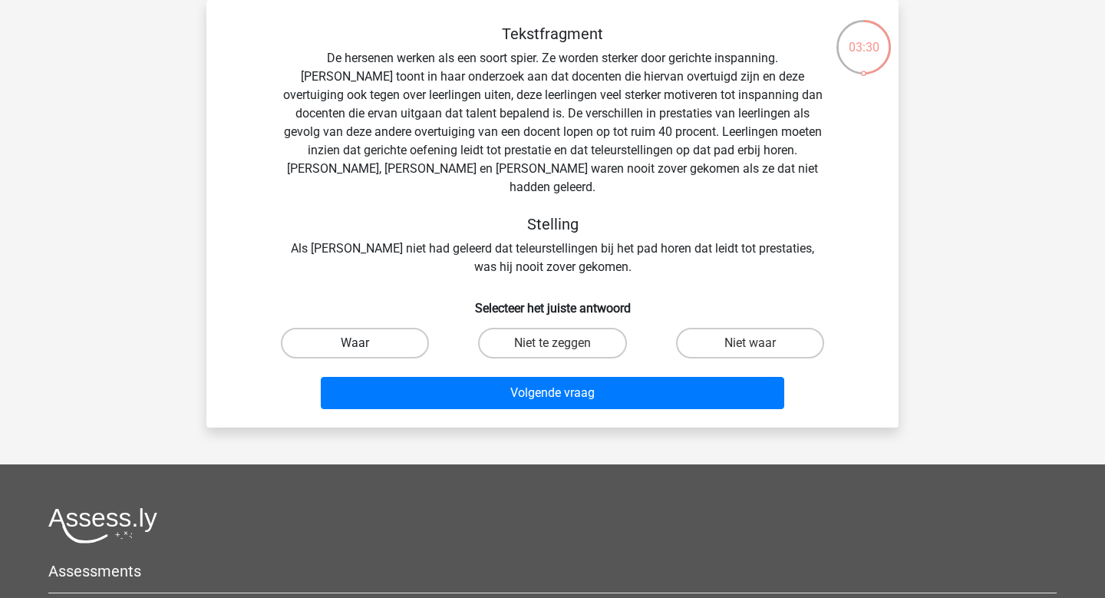
click at [372, 328] on label "Waar" at bounding box center [355, 343] width 148 height 31
click at [365, 343] on input "Waar" at bounding box center [360, 348] width 10 height 10
radio input "true"
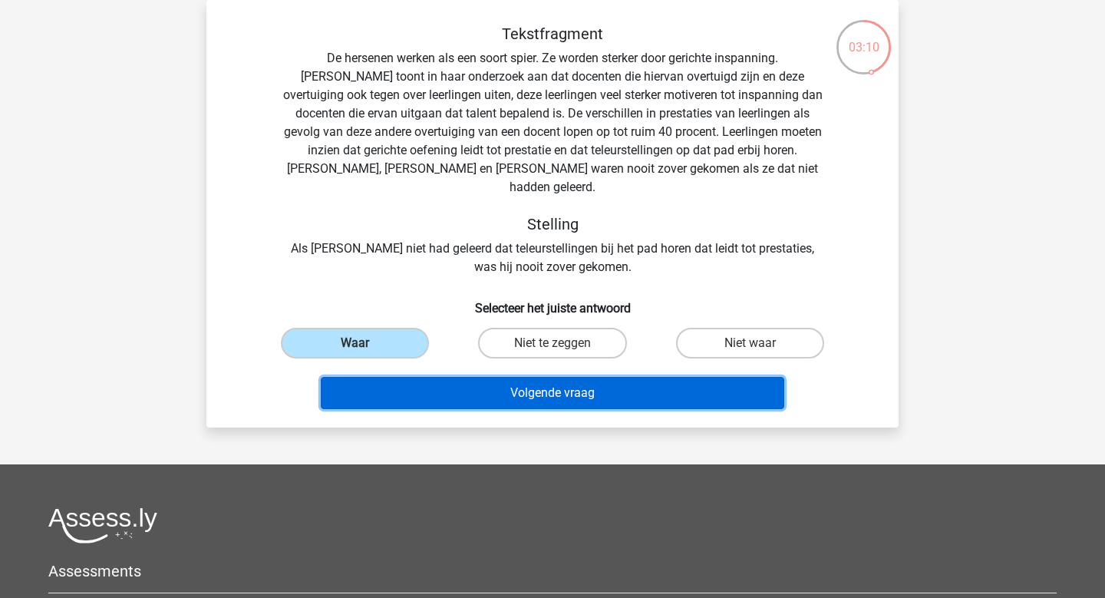
click at [553, 379] on button "Volgende vraag" at bounding box center [553, 393] width 464 height 32
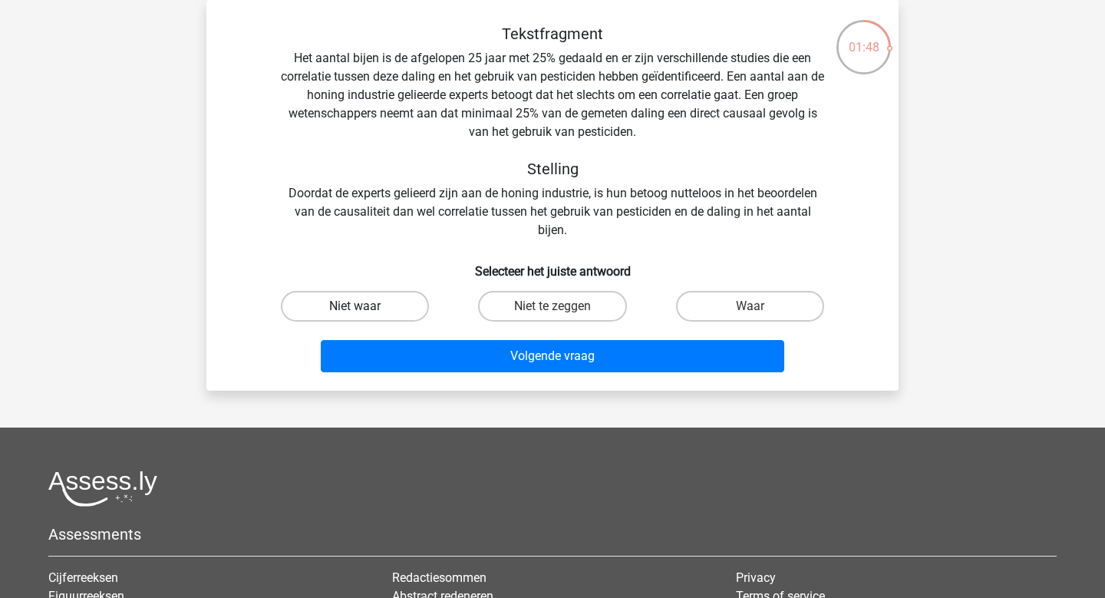
click at [388, 309] on label "Niet waar" at bounding box center [355, 306] width 148 height 31
click at [365, 309] on input "Niet waar" at bounding box center [360, 311] width 10 height 10
radio input "true"
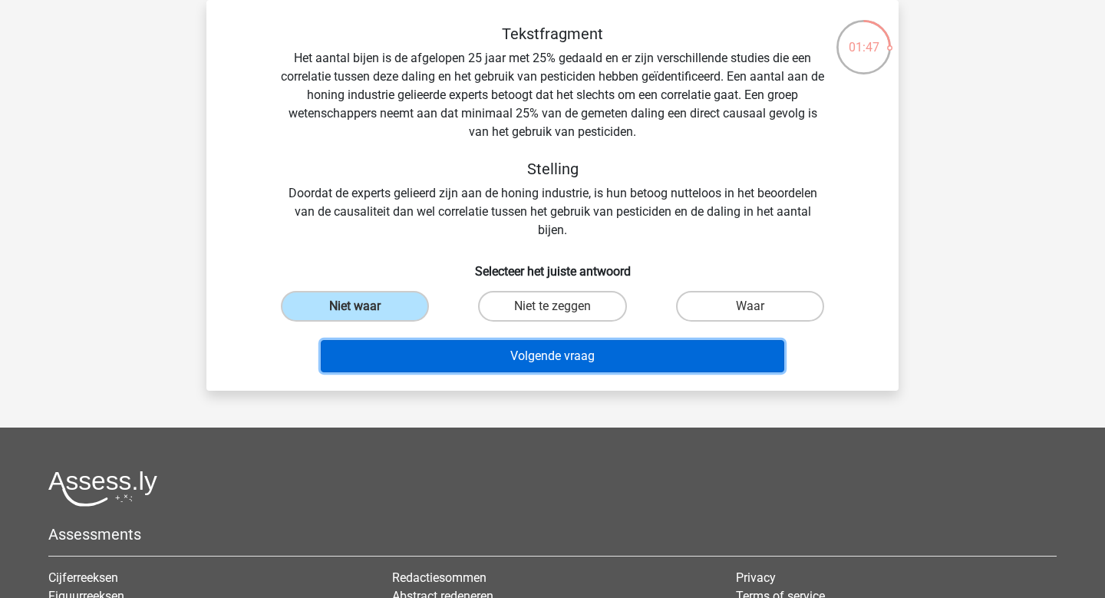
click at [555, 368] on button "Volgende vraag" at bounding box center [553, 356] width 464 height 32
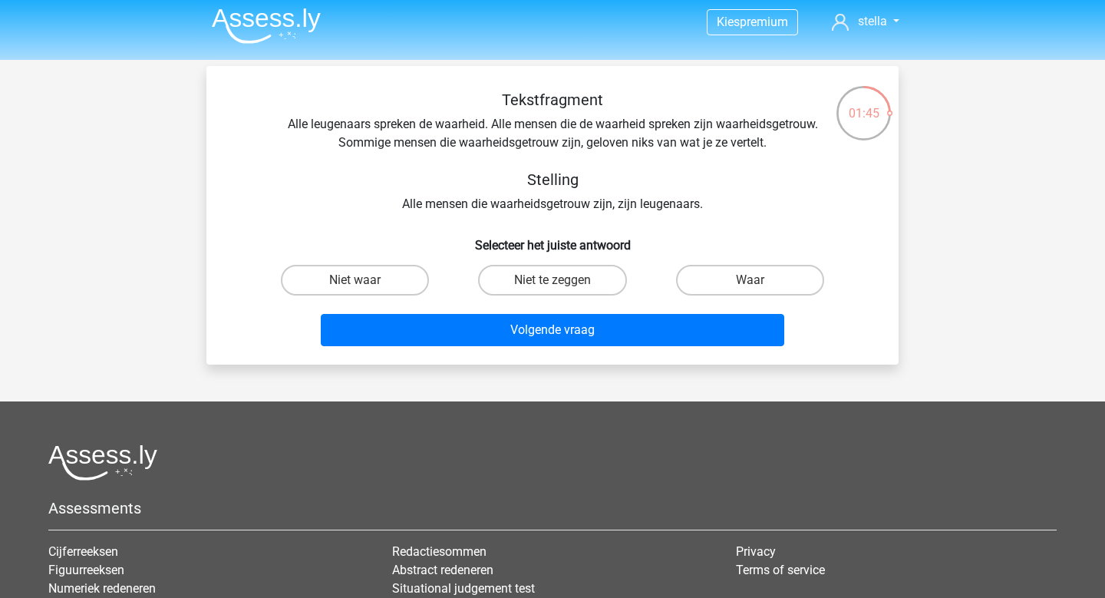
scroll to position [0, 0]
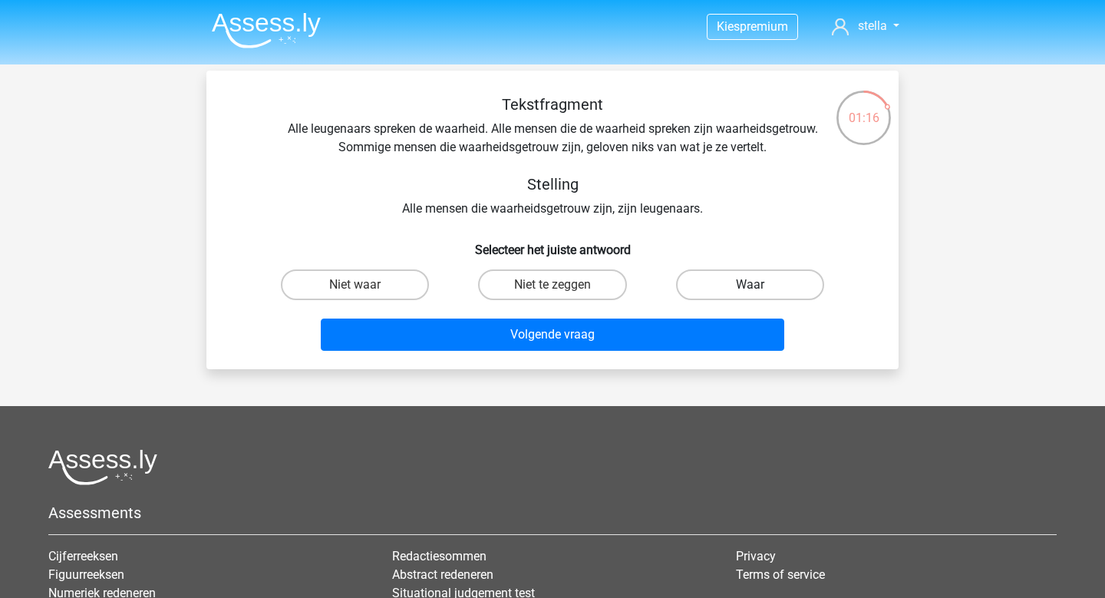
click at [766, 290] on label "Waar" at bounding box center [750, 284] width 148 height 31
click at [759, 290] on input "Waar" at bounding box center [754, 290] width 10 height 10
radio input "true"
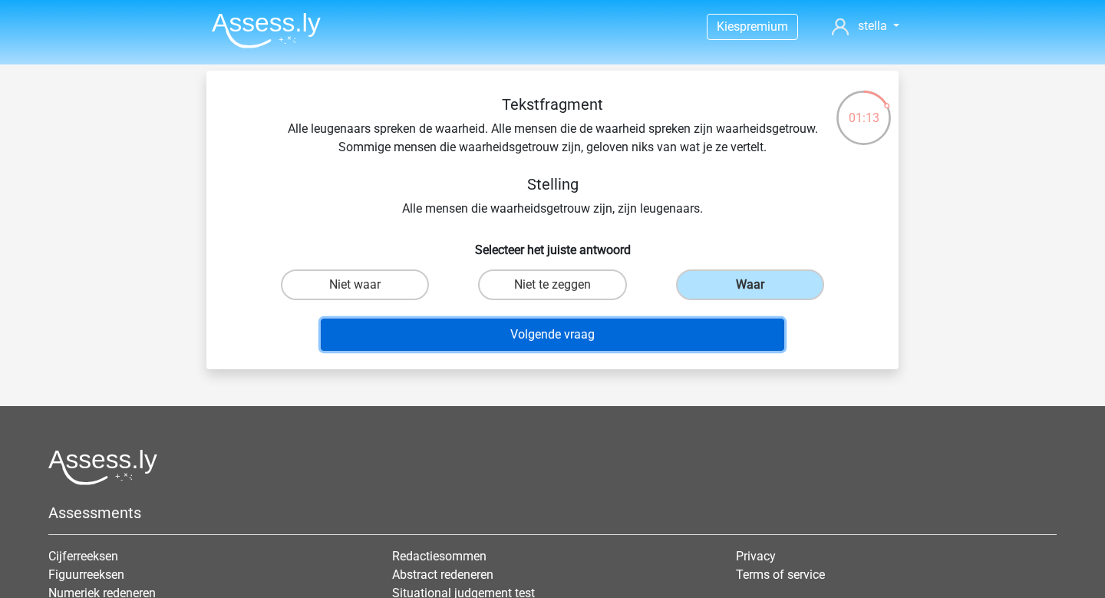
click at [696, 336] on button "Volgende vraag" at bounding box center [553, 334] width 464 height 32
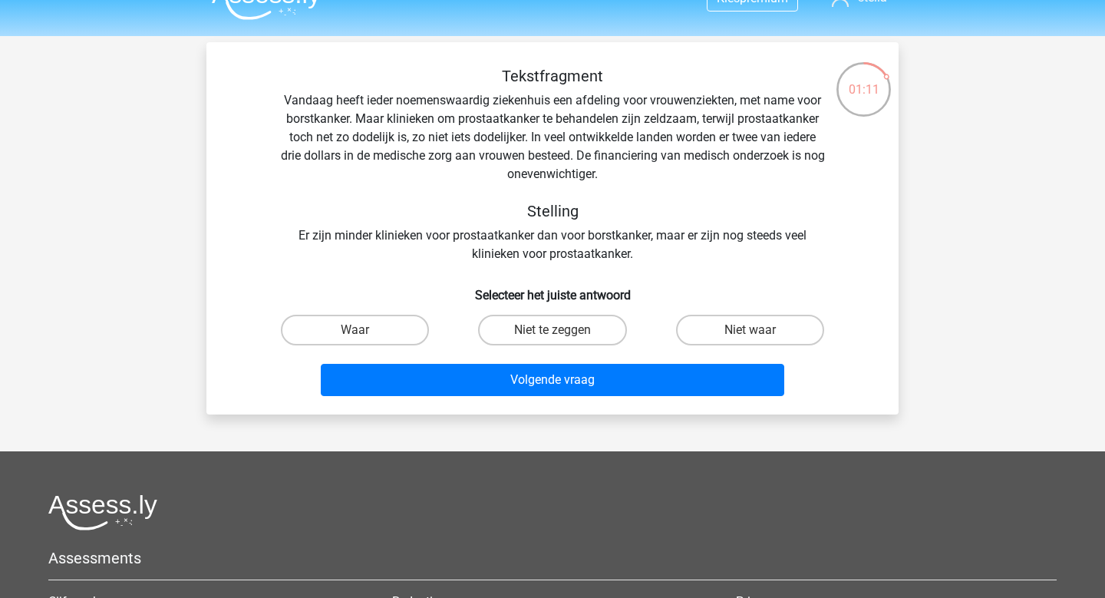
scroll to position [17, 0]
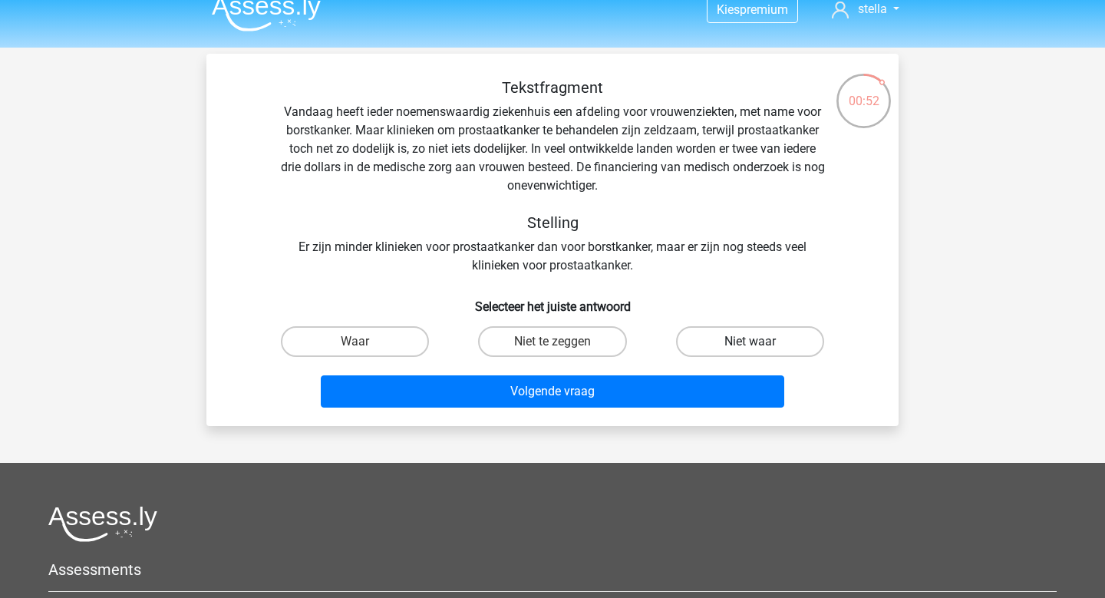
click at [748, 342] on label "Niet waar" at bounding box center [750, 341] width 148 height 31
click at [749, 342] on input "Niet waar" at bounding box center [754, 346] width 10 height 10
radio input "true"
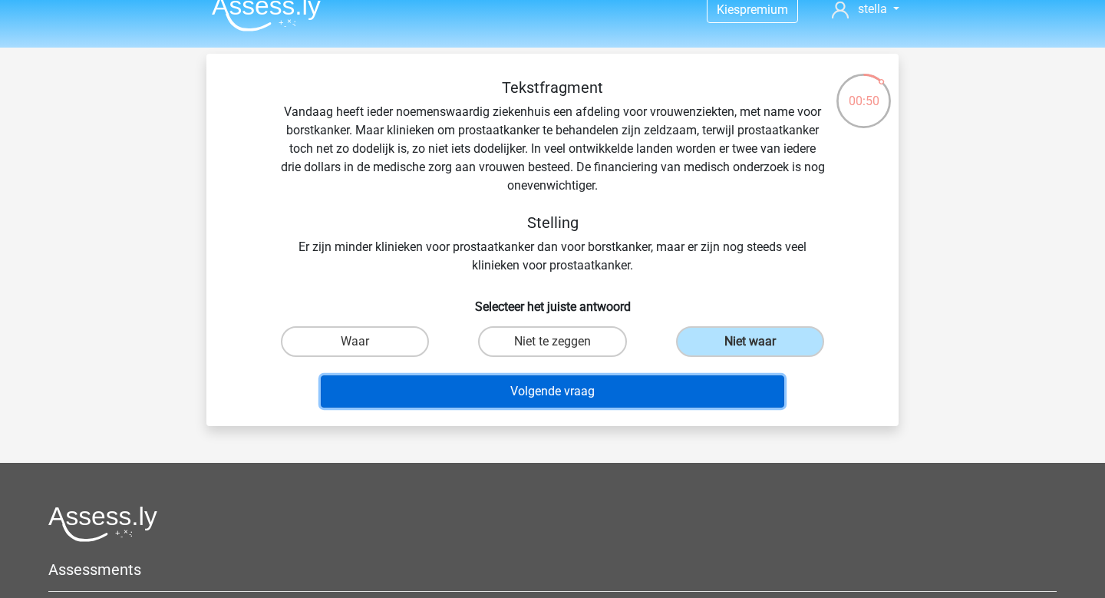
click at [703, 400] on button "Volgende vraag" at bounding box center [553, 391] width 464 height 32
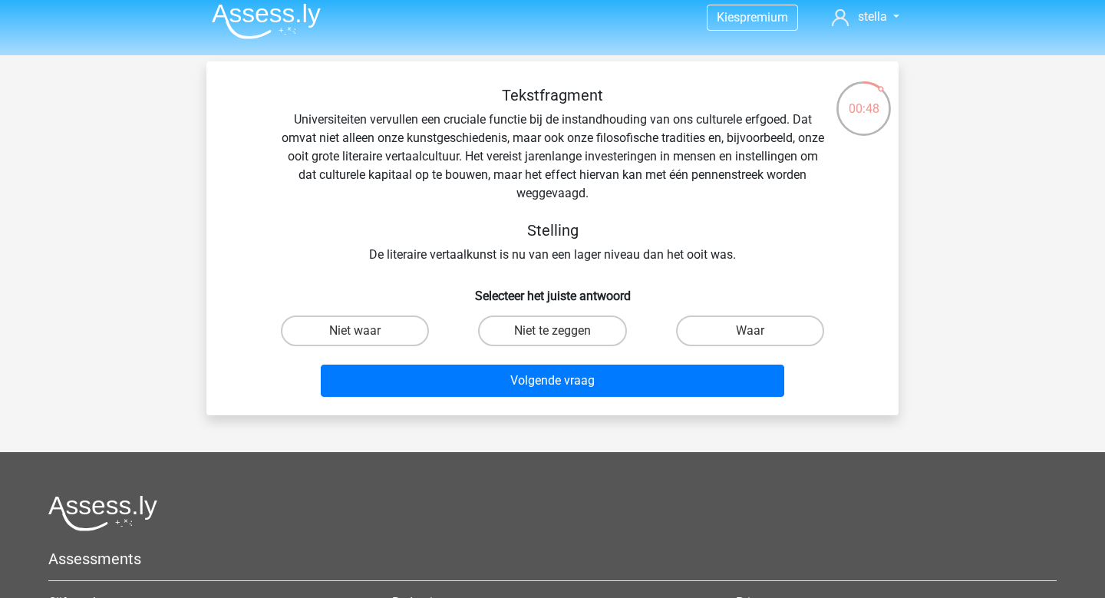
scroll to position [7, 0]
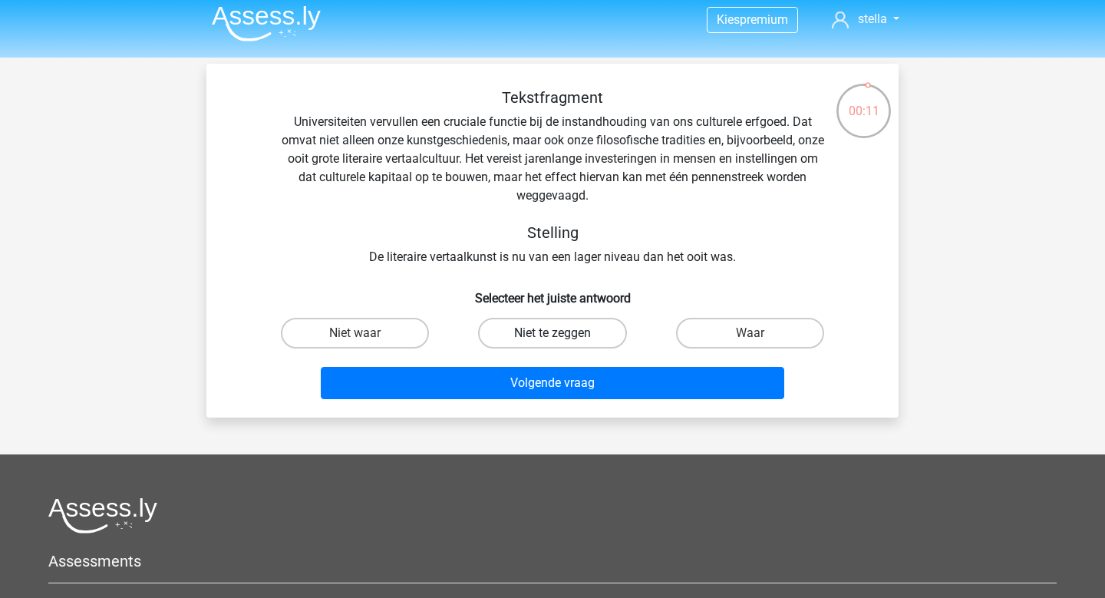
click at [528, 341] on label "Niet te zeggen" at bounding box center [552, 333] width 148 height 31
click at [552, 341] on input "Niet te zeggen" at bounding box center [557, 338] width 10 height 10
radio input "true"
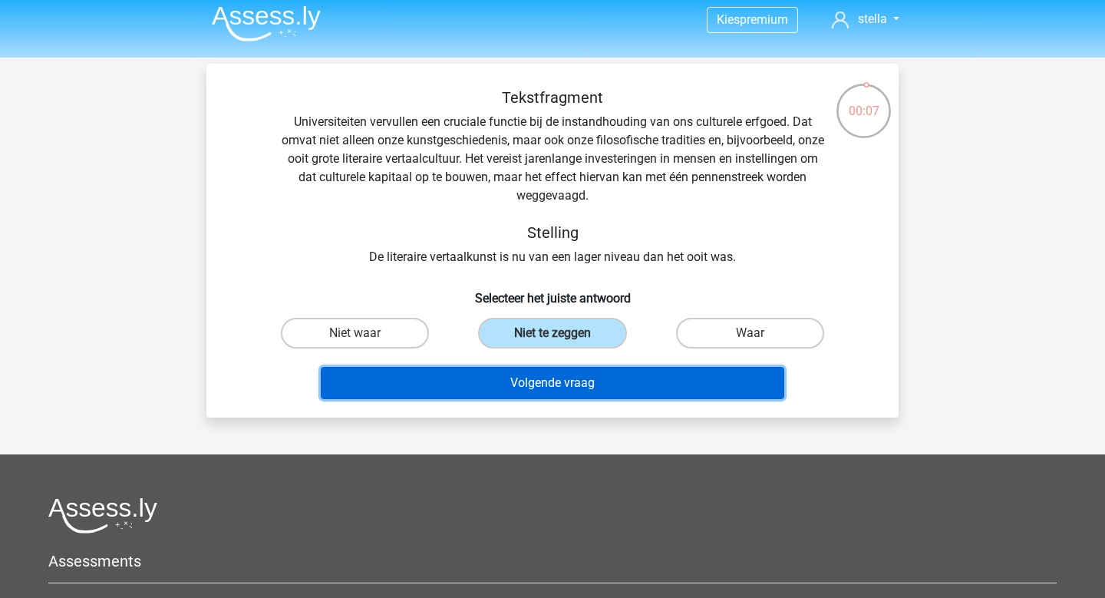
click at [551, 383] on button "Volgende vraag" at bounding box center [553, 383] width 464 height 32
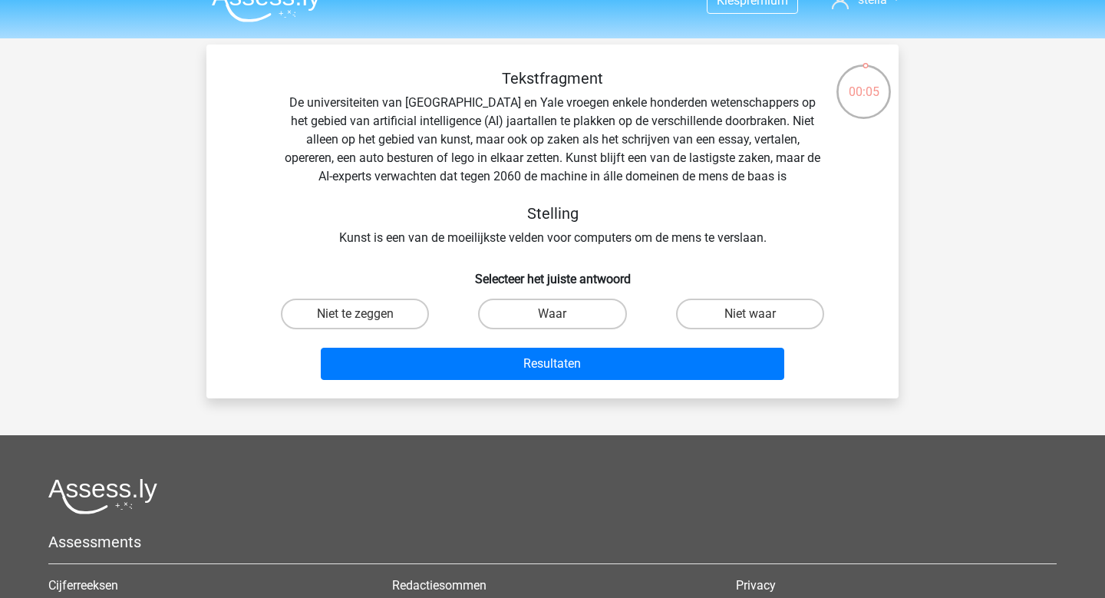
scroll to position [0, 0]
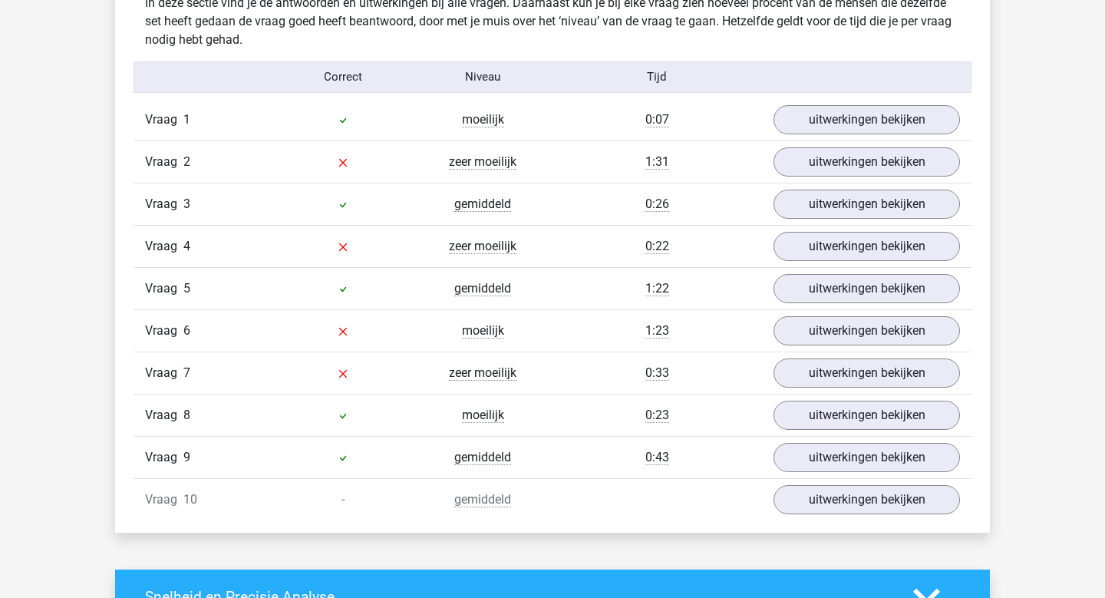
scroll to position [1223, 0]
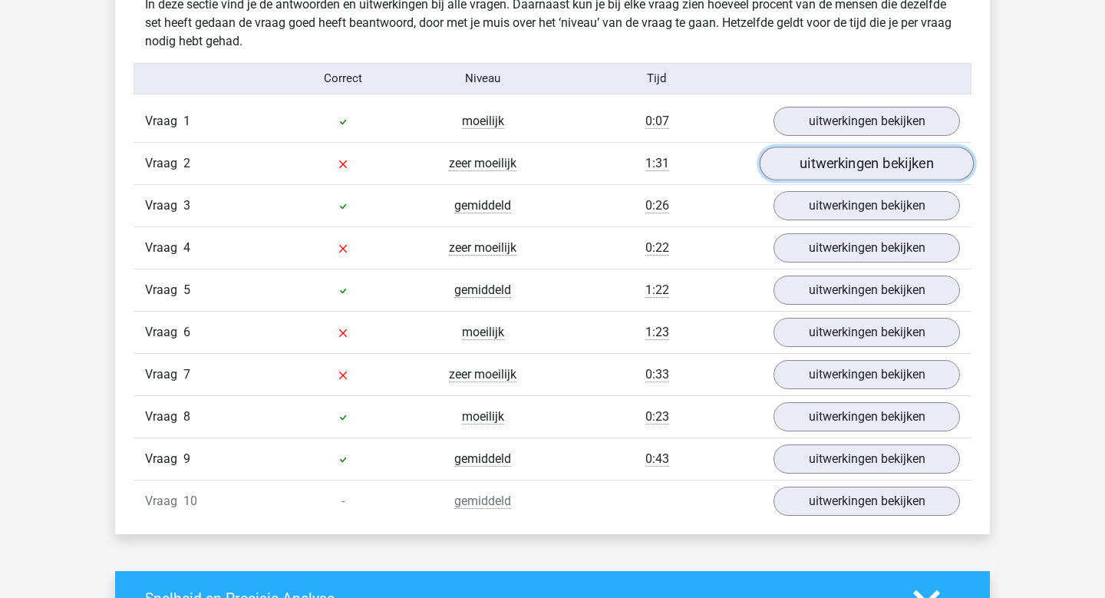
click at [894, 160] on link "uitwerkingen bekijken" at bounding box center [866, 164] width 214 height 34
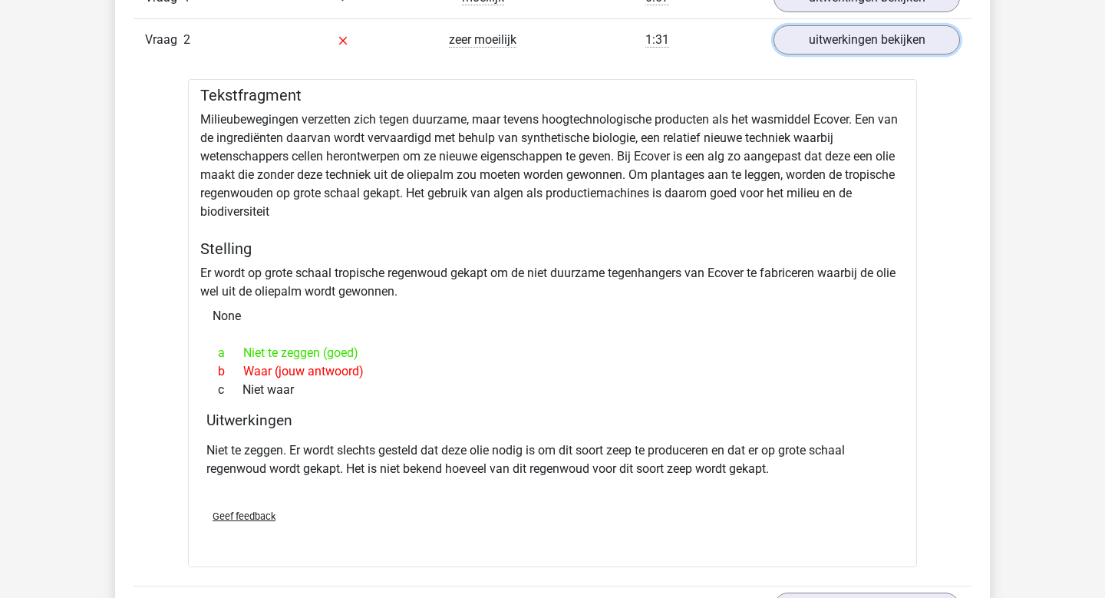
scroll to position [1364, 0]
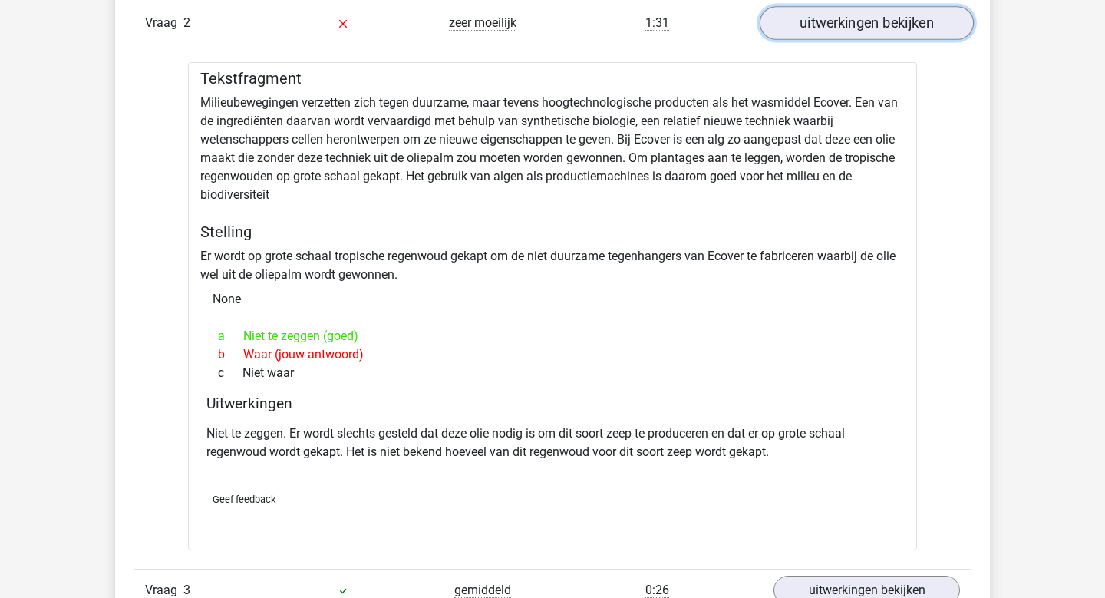
click at [884, 18] on link "uitwerkingen bekijken" at bounding box center [866, 23] width 214 height 34
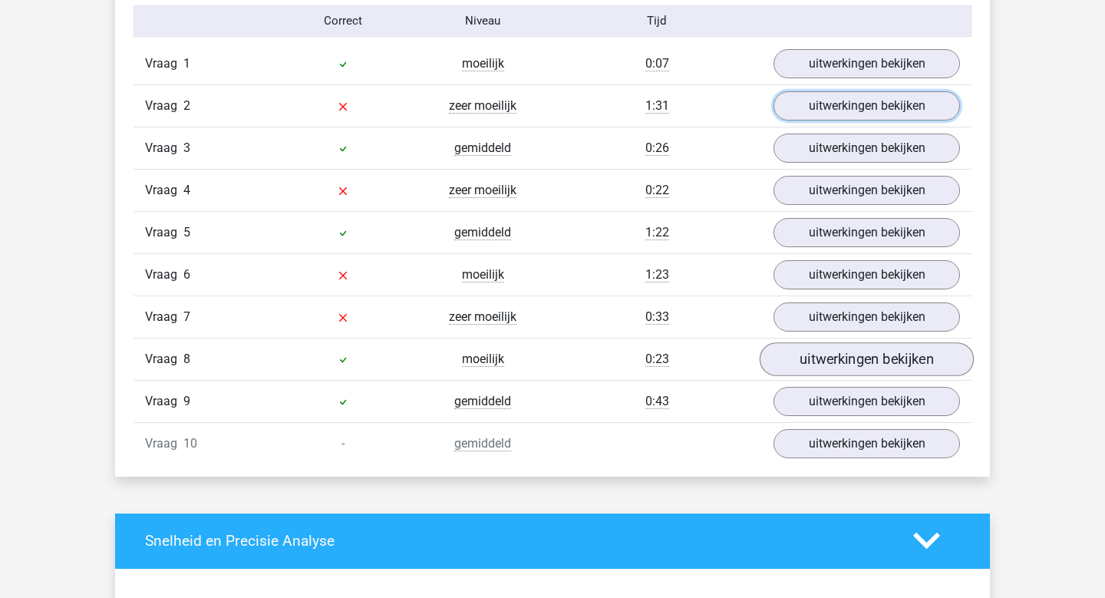
scroll to position [1279, 0]
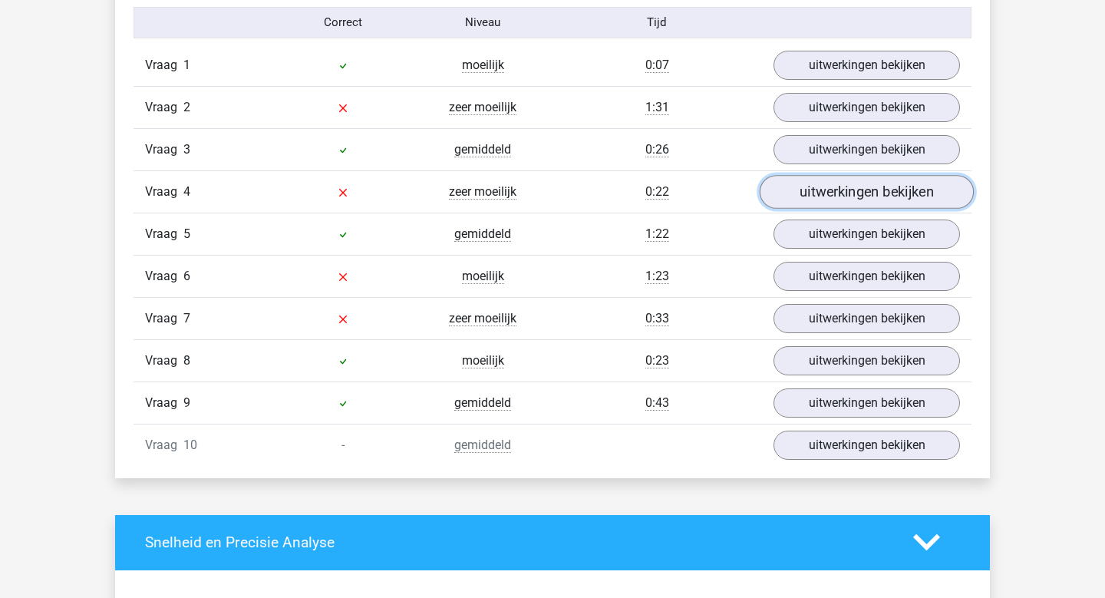
click at [865, 198] on link "uitwerkingen bekijken" at bounding box center [866, 192] width 214 height 34
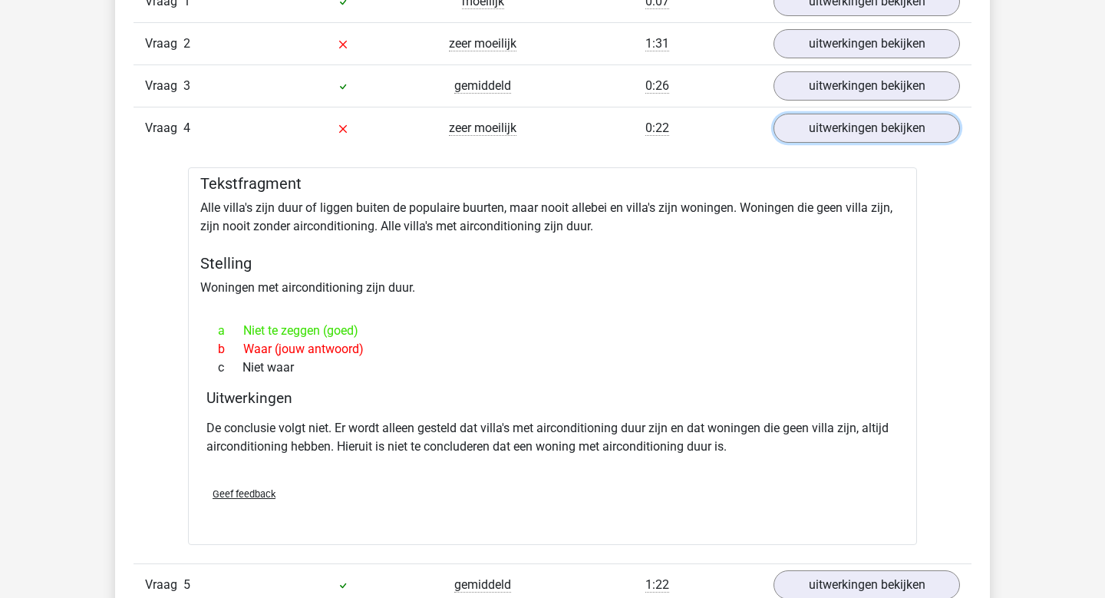
scroll to position [1346, 0]
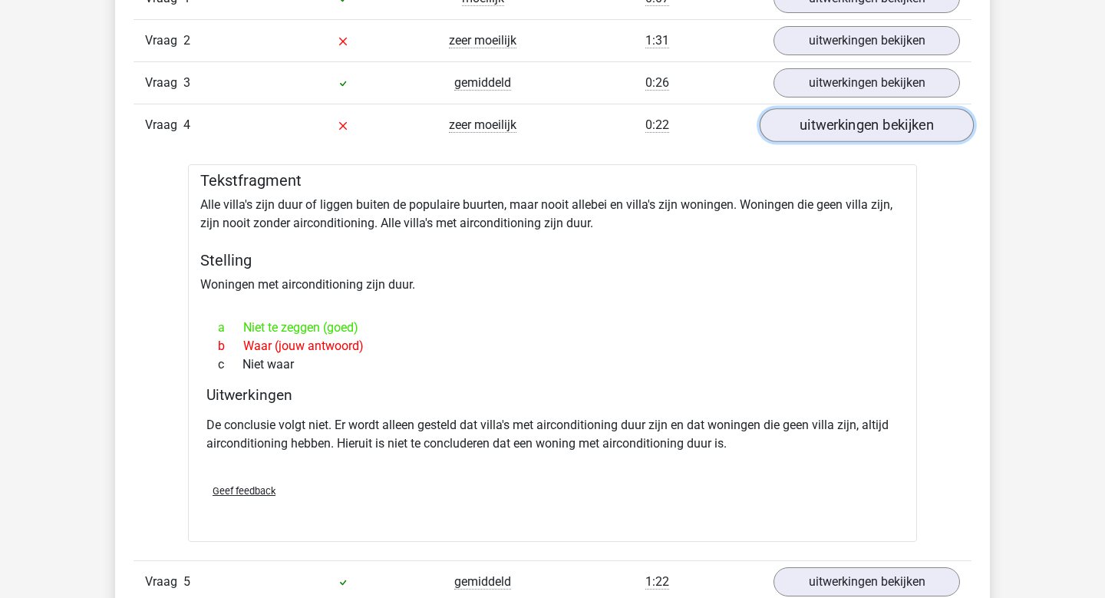
click at [875, 119] on link "uitwerkingen bekijken" at bounding box center [866, 125] width 214 height 34
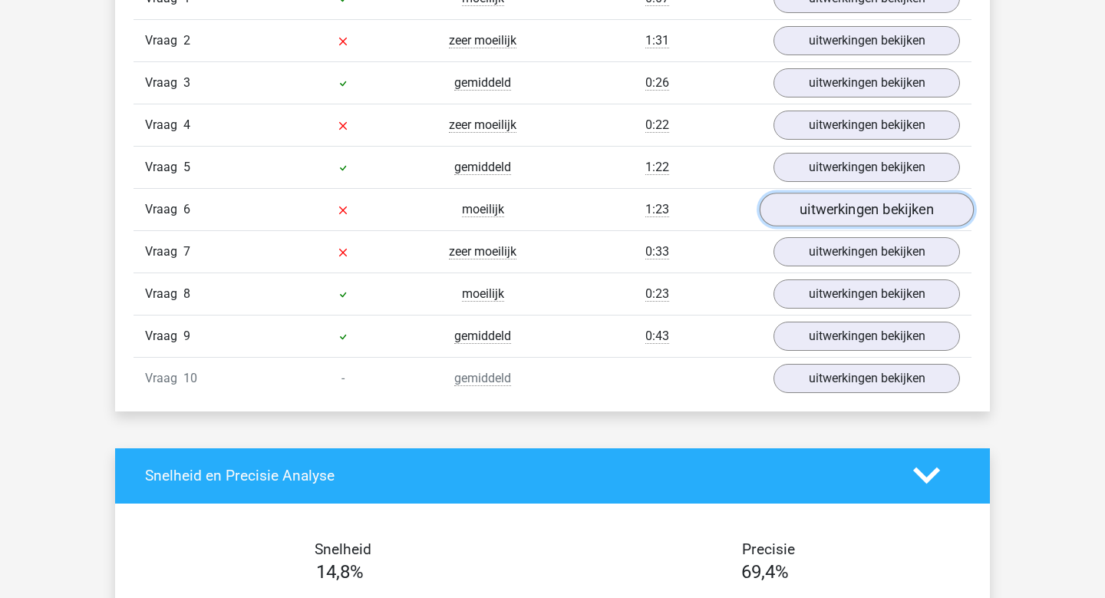
click at [845, 215] on link "uitwerkingen bekijken" at bounding box center [866, 210] width 214 height 34
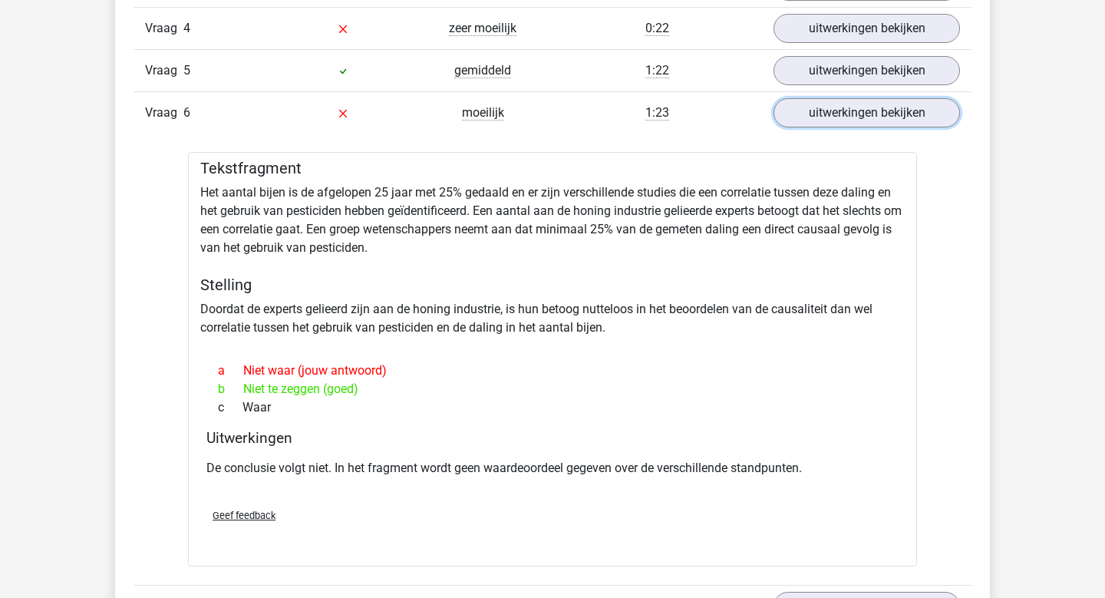
scroll to position [1448, 0]
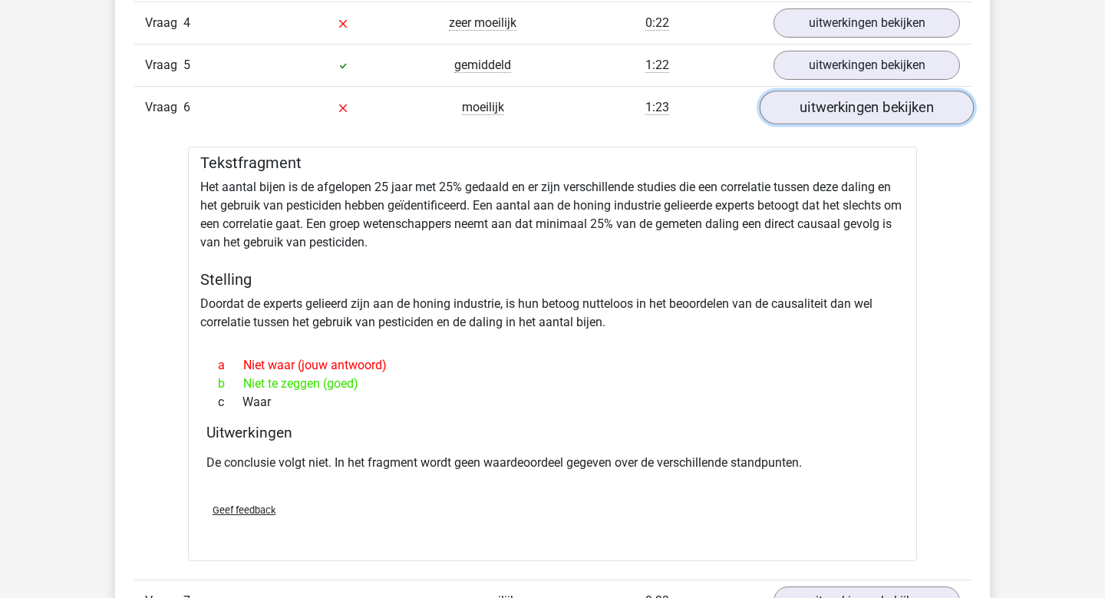
click at [876, 104] on link "uitwerkingen bekijken" at bounding box center [866, 108] width 214 height 34
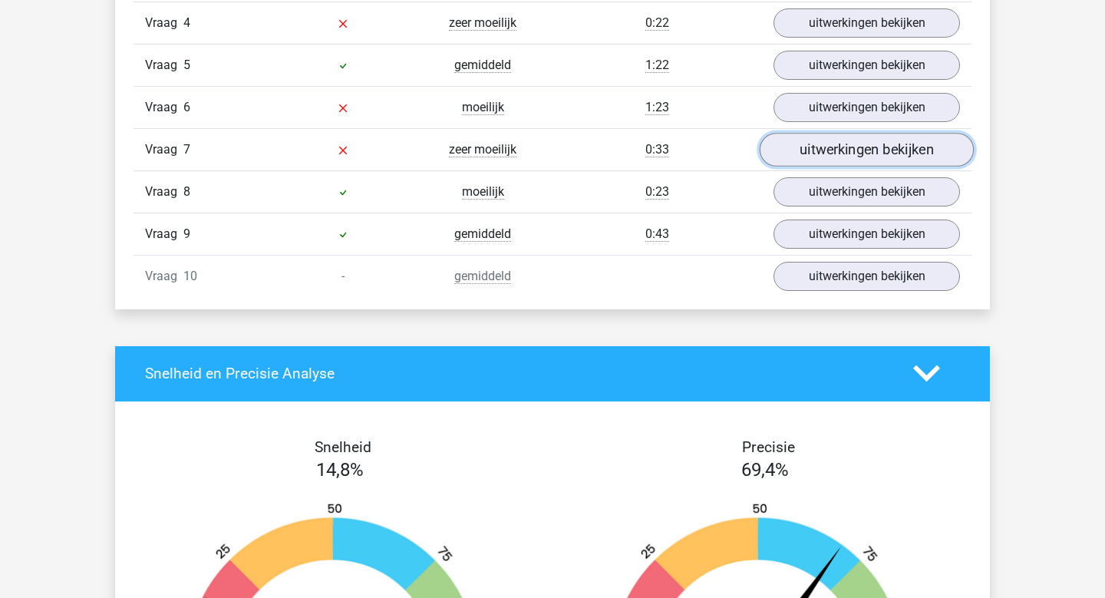
click at [856, 150] on link "uitwerkingen bekijken" at bounding box center [866, 150] width 214 height 34
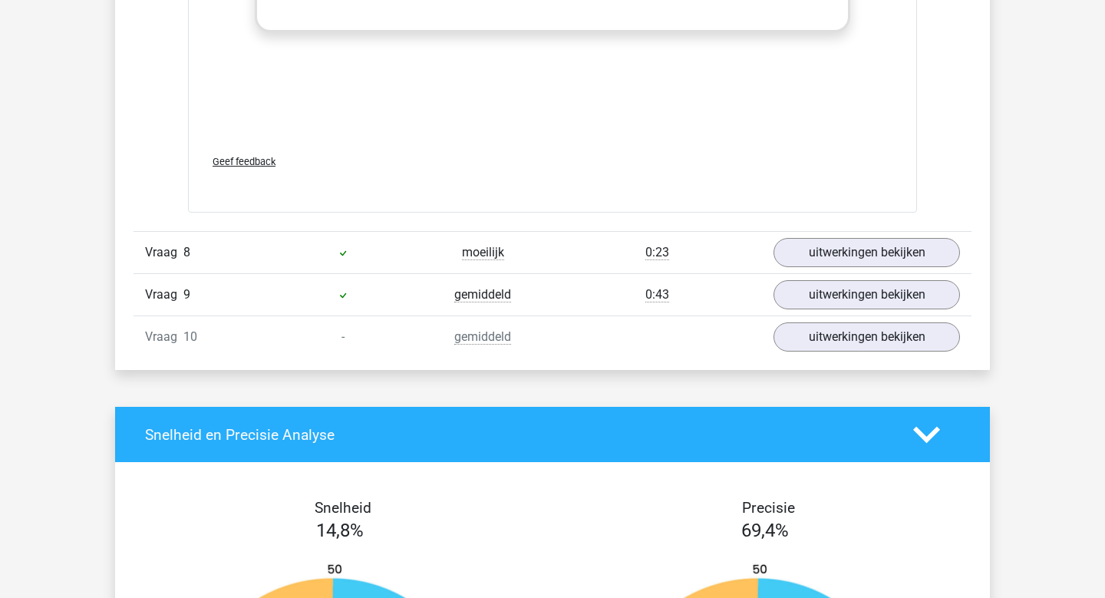
scroll to position [2214, 0]
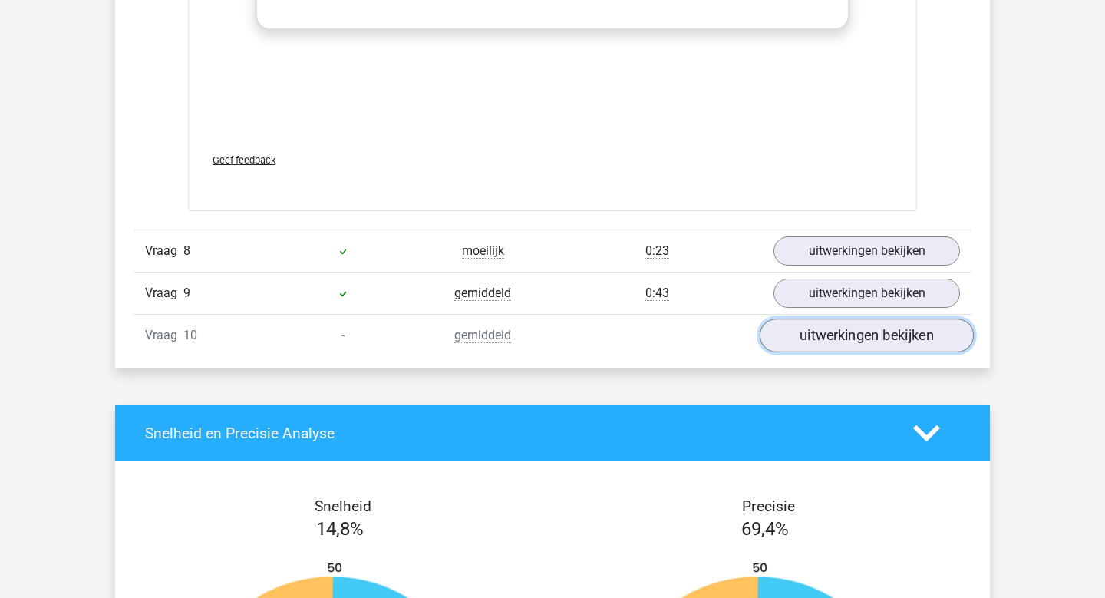
click at [849, 331] on link "uitwerkingen bekijken" at bounding box center [866, 335] width 214 height 34
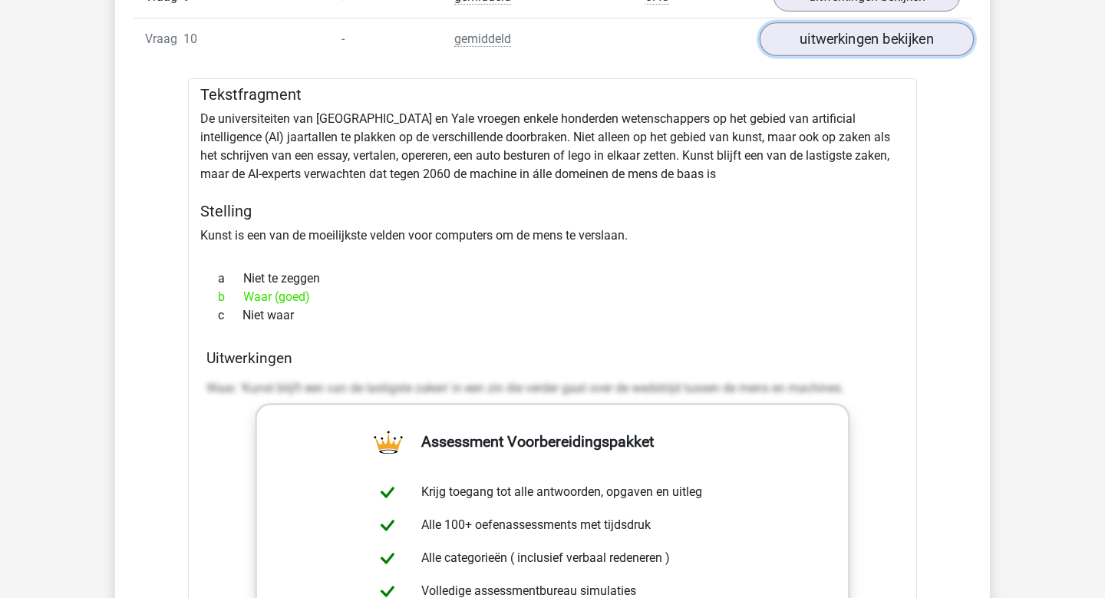
scroll to position [2479, 0]
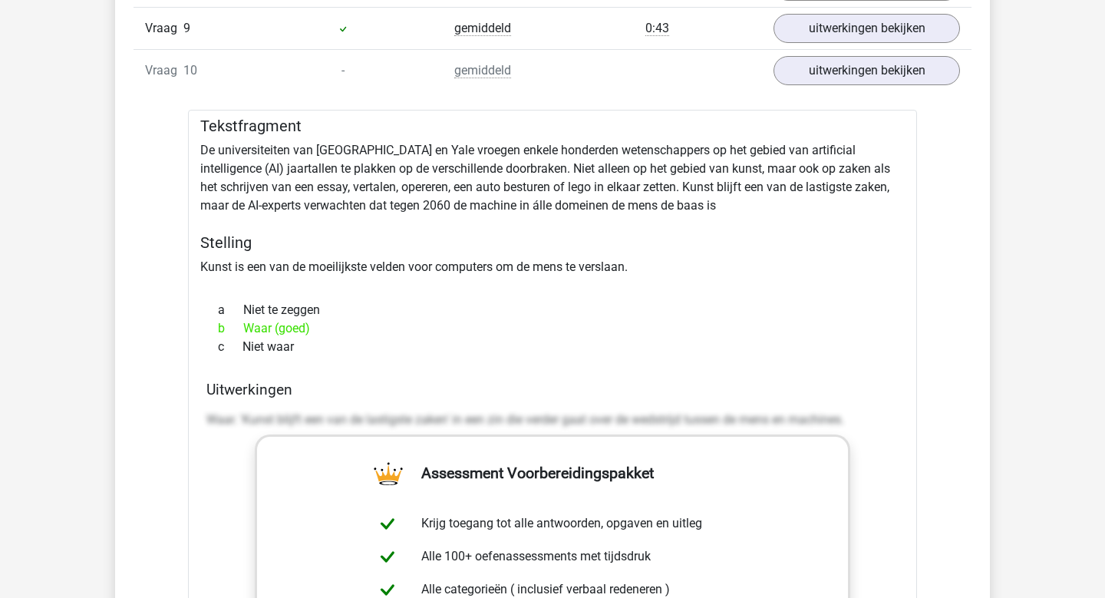
click at [693, 81] on div "Vraag 10 - gemiddeld uitwerkingen bekijken" at bounding box center [552, 70] width 838 height 42
click at [684, 66] on div "Vraag 10 - gemiddeld uitwerkingen bekijken" at bounding box center [552, 70] width 838 height 42
click at [835, 68] on link "uitwerkingen bekijken" at bounding box center [866, 71] width 214 height 34
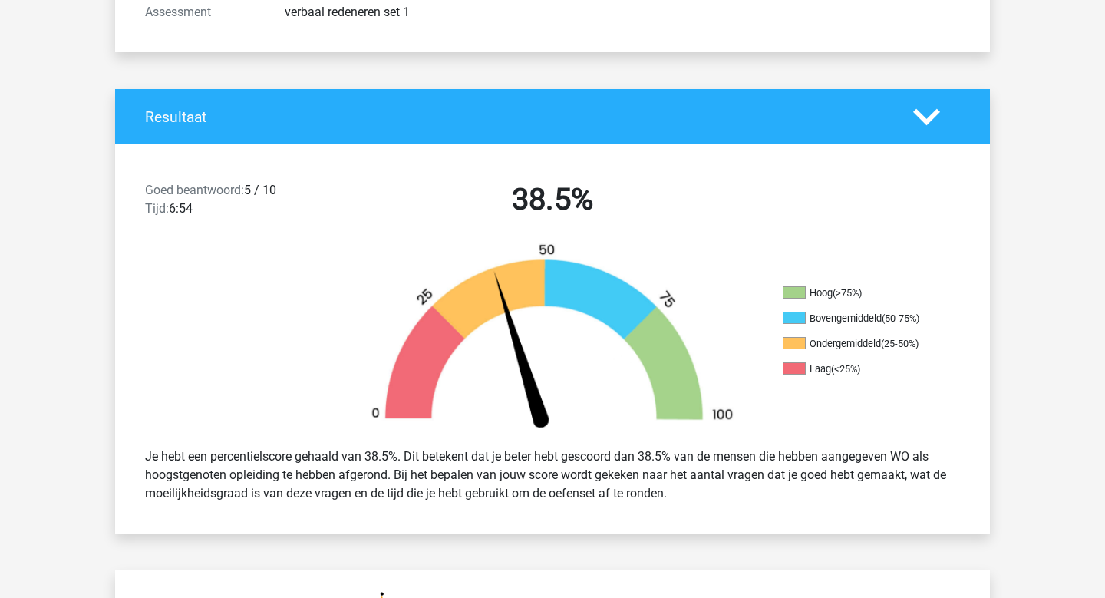
scroll to position [254, 0]
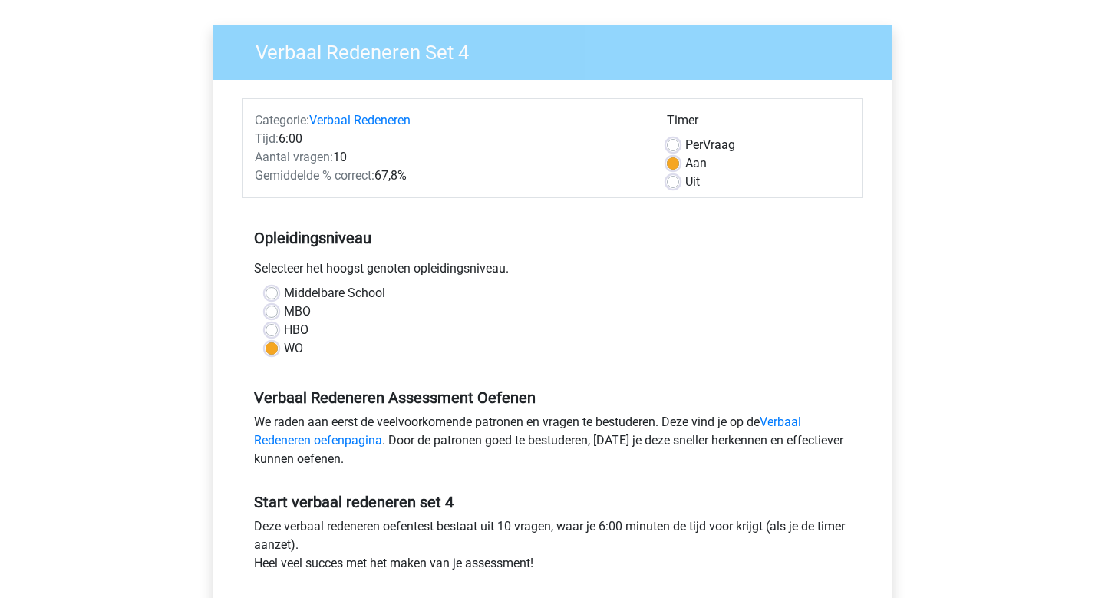
scroll to position [97, 0]
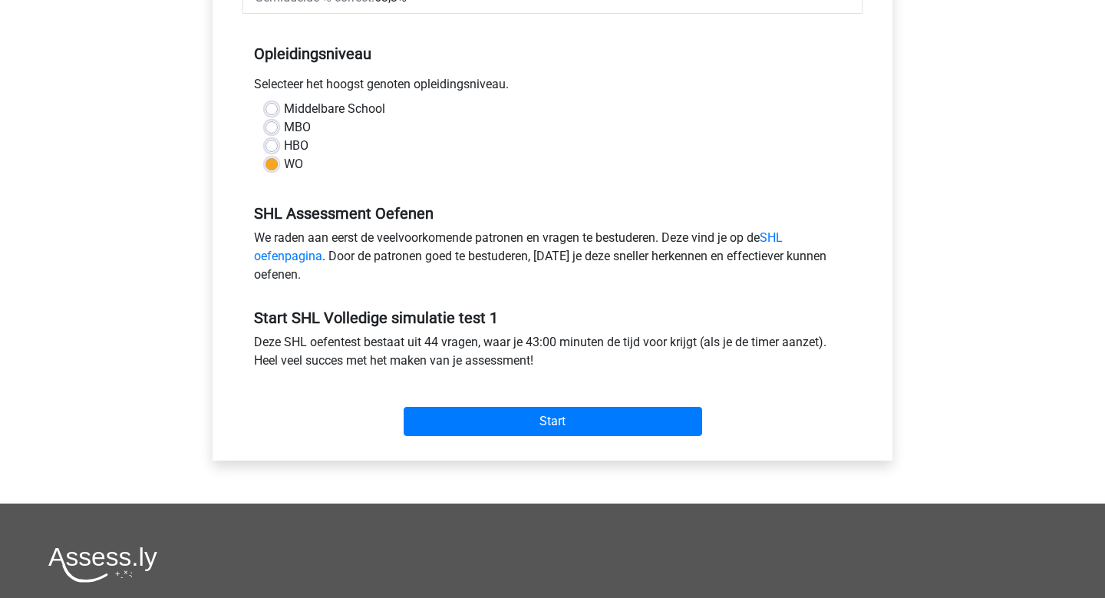
scroll to position [428, 0]
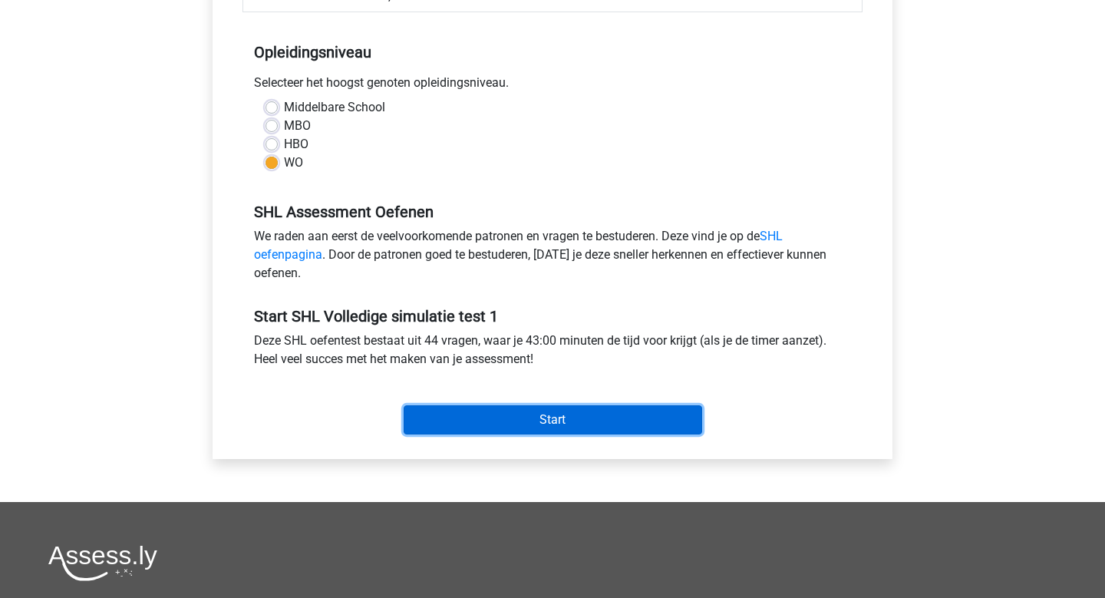
click at [642, 426] on input "Start" at bounding box center [552, 419] width 298 height 29
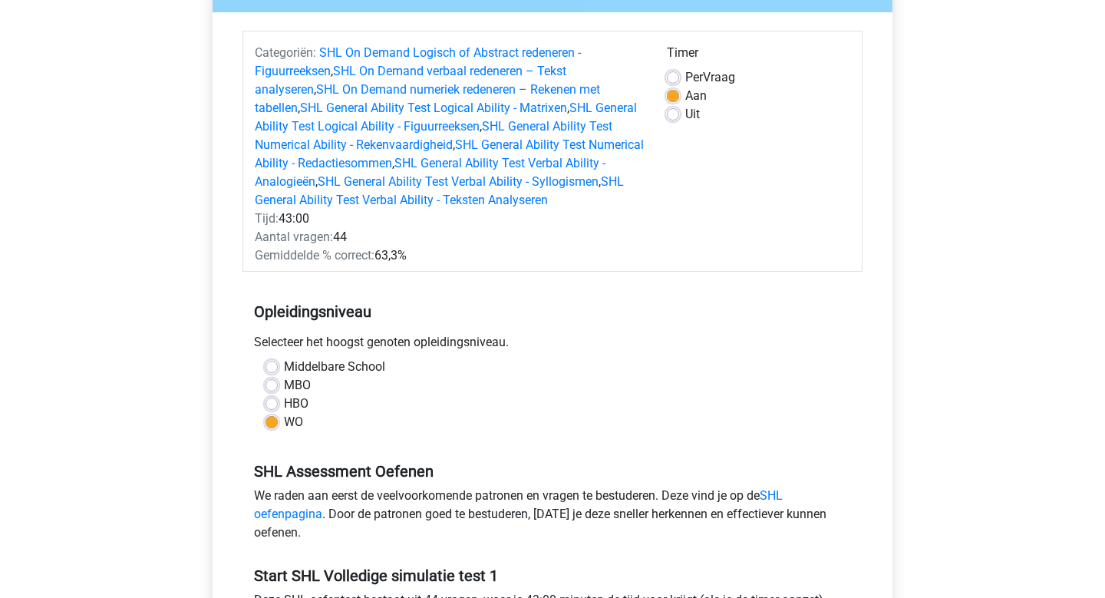
scroll to position [0, 0]
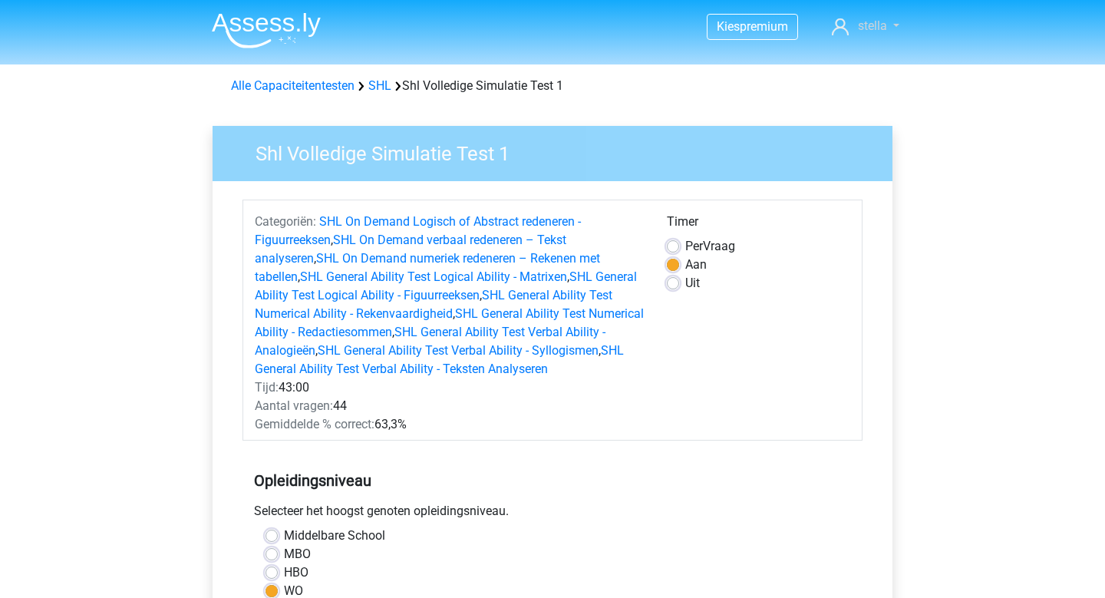
click at [887, 25] on link "stella" at bounding box center [865, 26] width 80 height 18
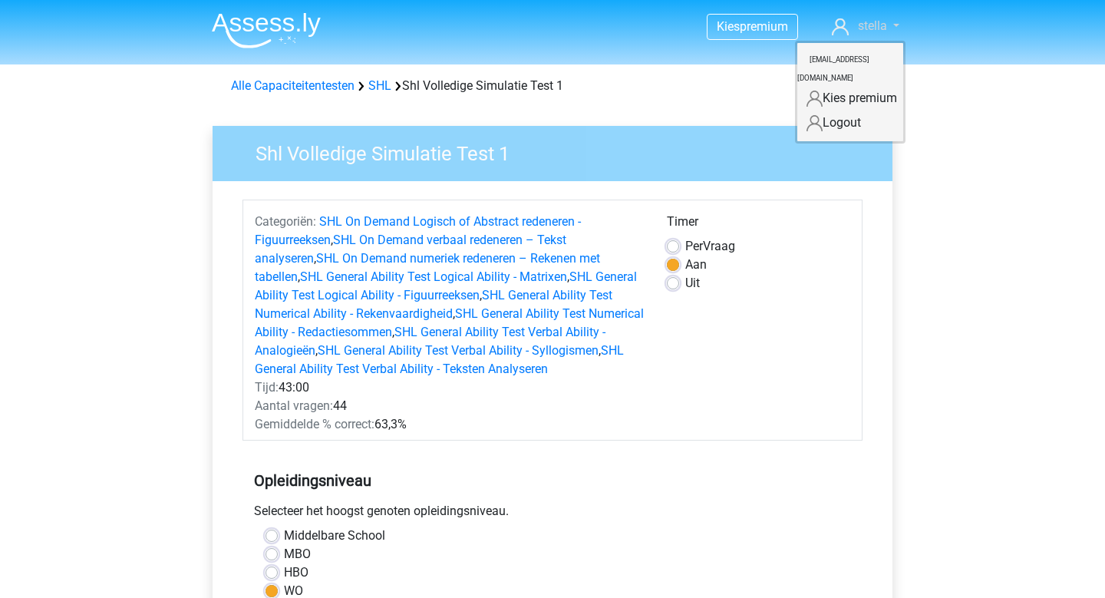
click at [887, 25] on link "stella" at bounding box center [865, 26] width 80 height 18
